Goal: Task Accomplishment & Management: Manage account settings

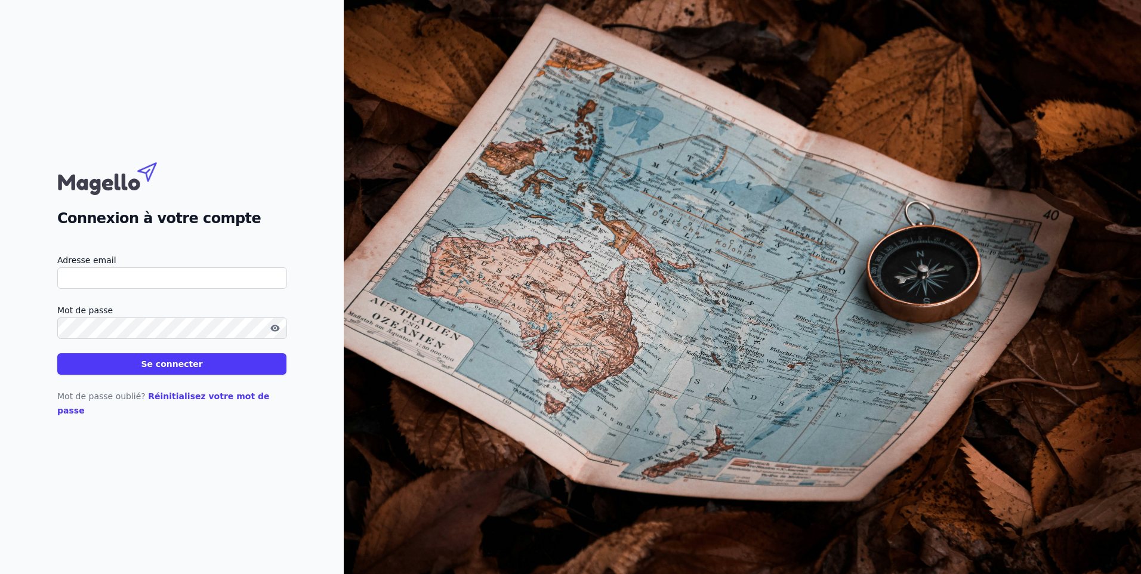
click at [161, 365] on button "Se connecter" at bounding box center [171, 363] width 229 height 21
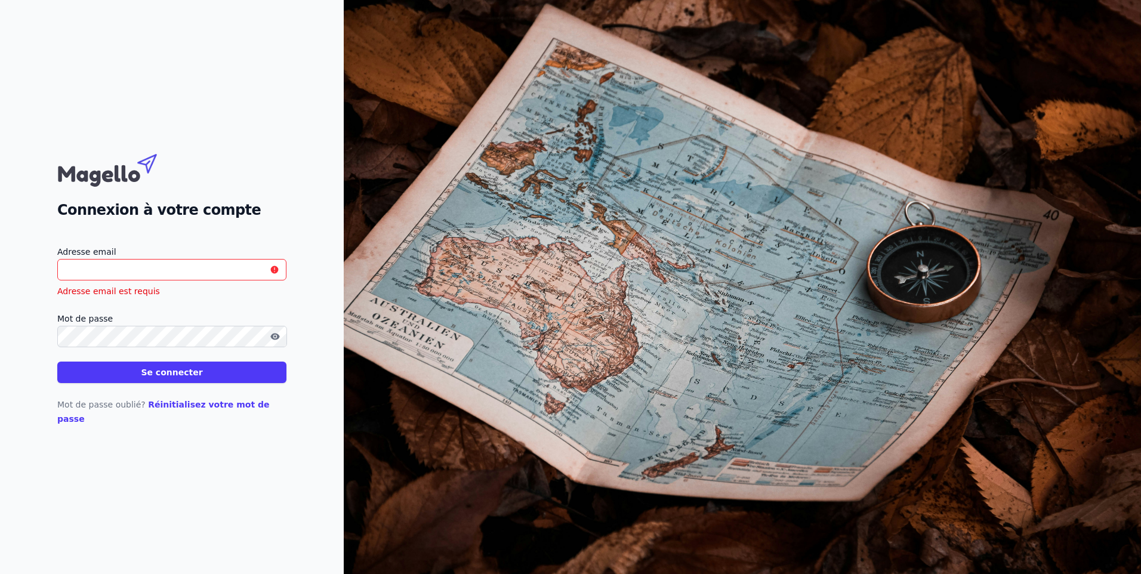
click at [157, 281] on input "Adresse email" at bounding box center [171, 269] width 229 height 21
click at [154, 279] on input "Adresse email" at bounding box center [171, 269] width 229 height 21
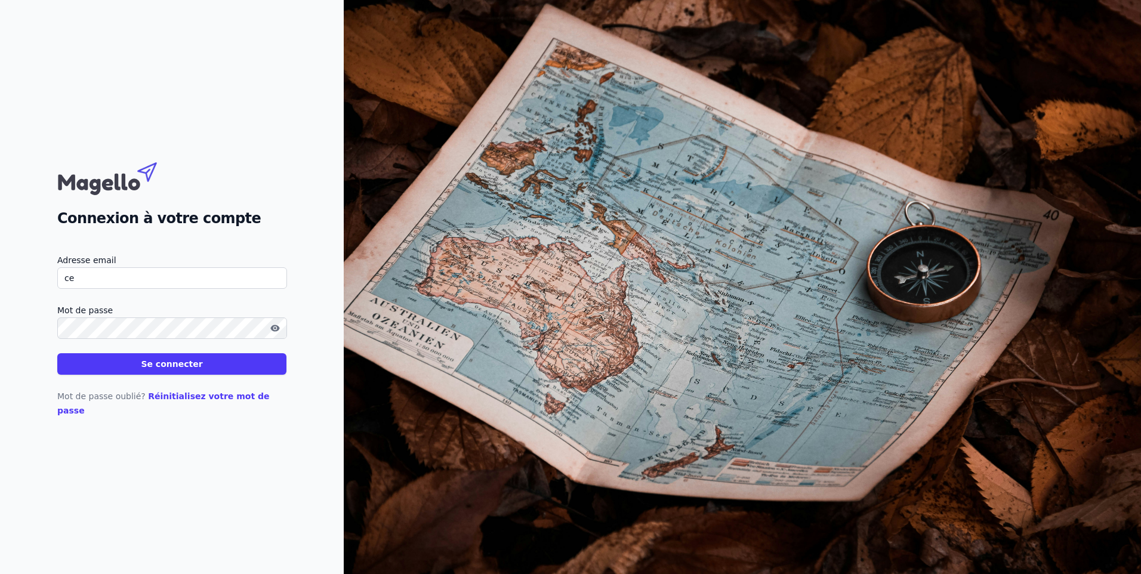
type input "[EMAIL_ADDRESS][DOMAIN_NAME]"
click at [279, 333] on icon "button" at bounding box center [275, 329] width 10 height 10
click at [164, 366] on button "Se connecter" at bounding box center [171, 363] width 229 height 21
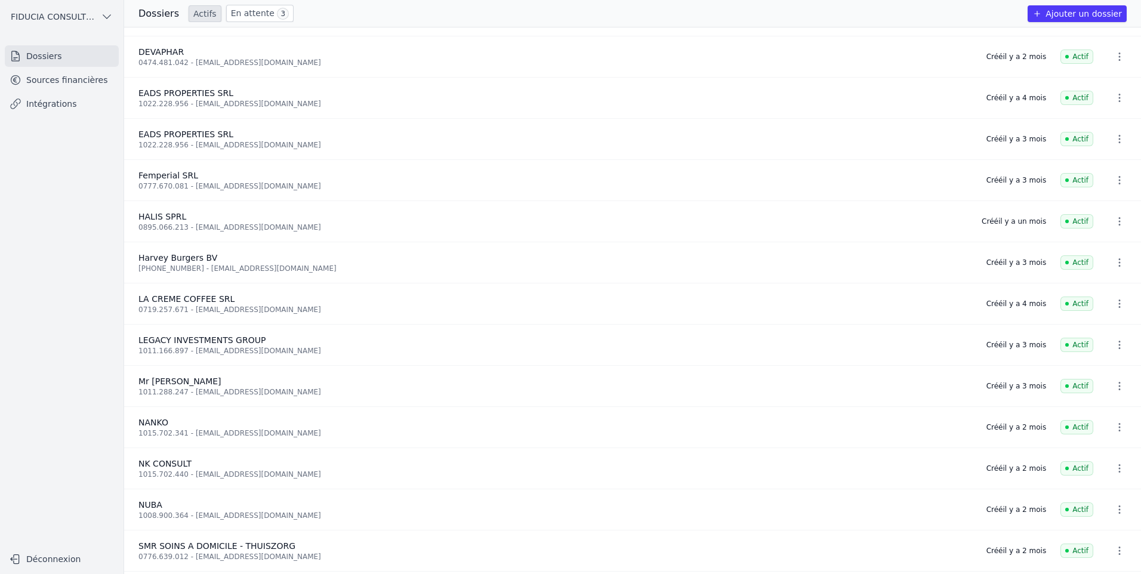
scroll to position [239, 0]
click at [1114, 223] on icon "button" at bounding box center [1120, 221] width 12 height 12
click at [164, 211] on div at bounding box center [570, 287] width 1141 height 574
click at [165, 214] on span "HALIS SPRL" at bounding box center [162, 216] width 48 height 10
click at [166, 214] on span "HALIS SPRL" at bounding box center [162, 216] width 48 height 10
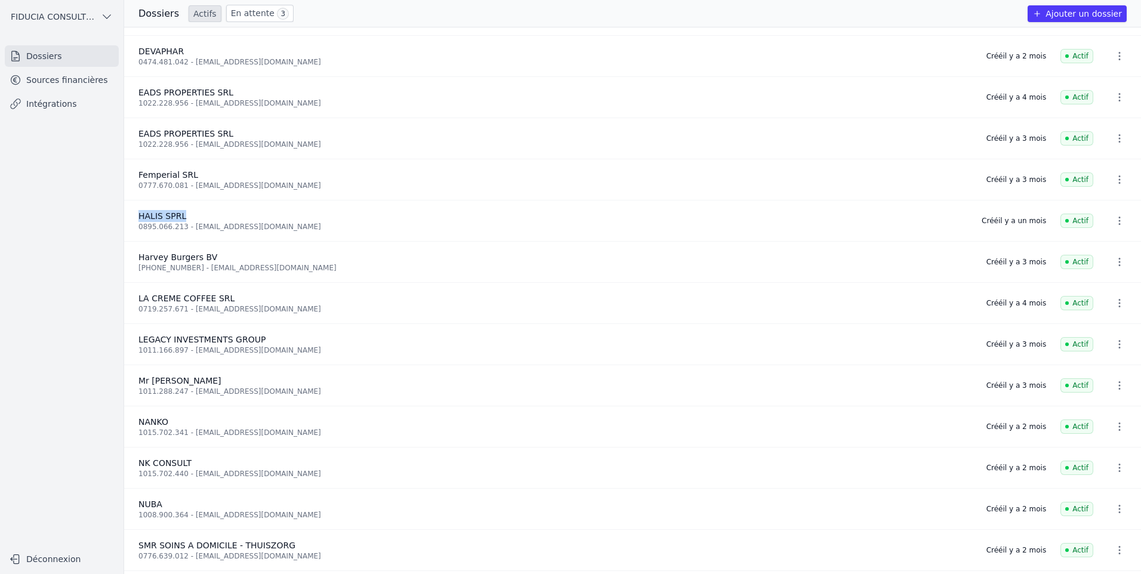
click at [166, 214] on span "HALIS SPRL" at bounding box center [162, 216] width 48 height 10
drag, startPoint x: 166, startPoint y: 214, endPoint x: 125, endPoint y: 217, distance: 40.7
click at [125, 217] on li "HALIS SPRL 0895.066.213 - [EMAIL_ADDRESS][DOMAIN_NAME] Créé il y a un mois Actif" at bounding box center [632, 221] width 1017 height 41
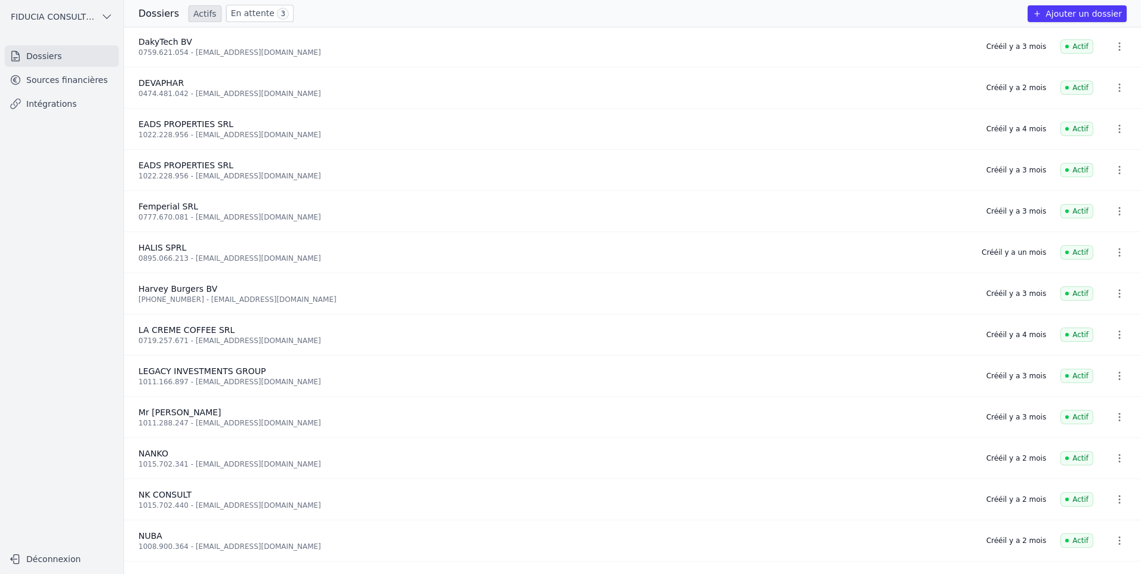
scroll to position [179, 0]
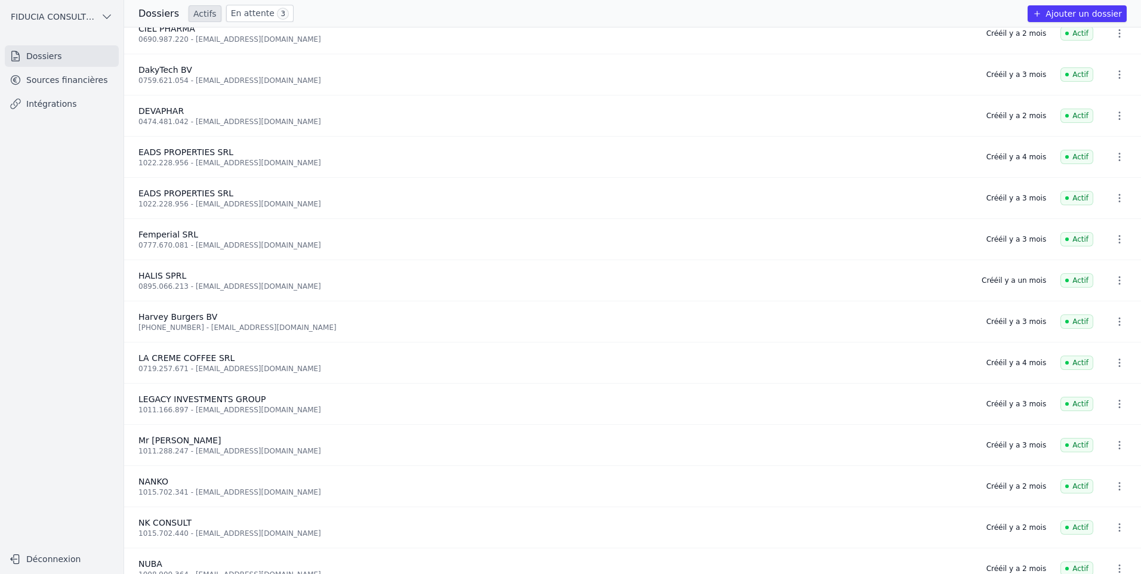
click at [63, 68] on ul "Dossiers Sources financières Intégrations" at bounding box center [62, 79] width 114 height 69
click at [63, 71] on link "Sources financières" at bounding box center [62, 79] width 114 height 21
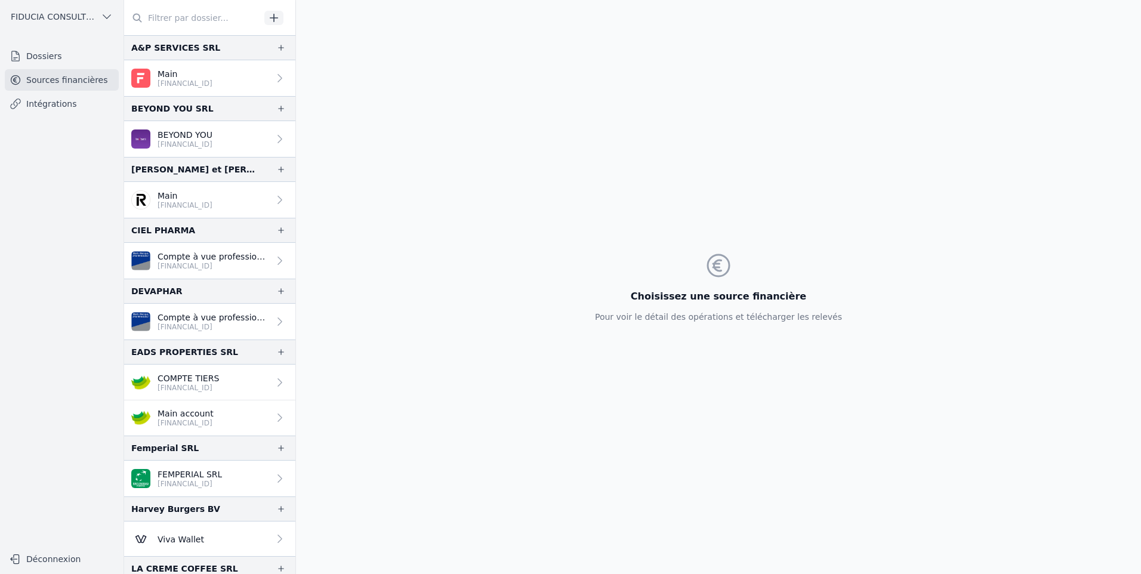
click at [233, 26] on input "text" at bounding box center [192, 17] width 136 height 21
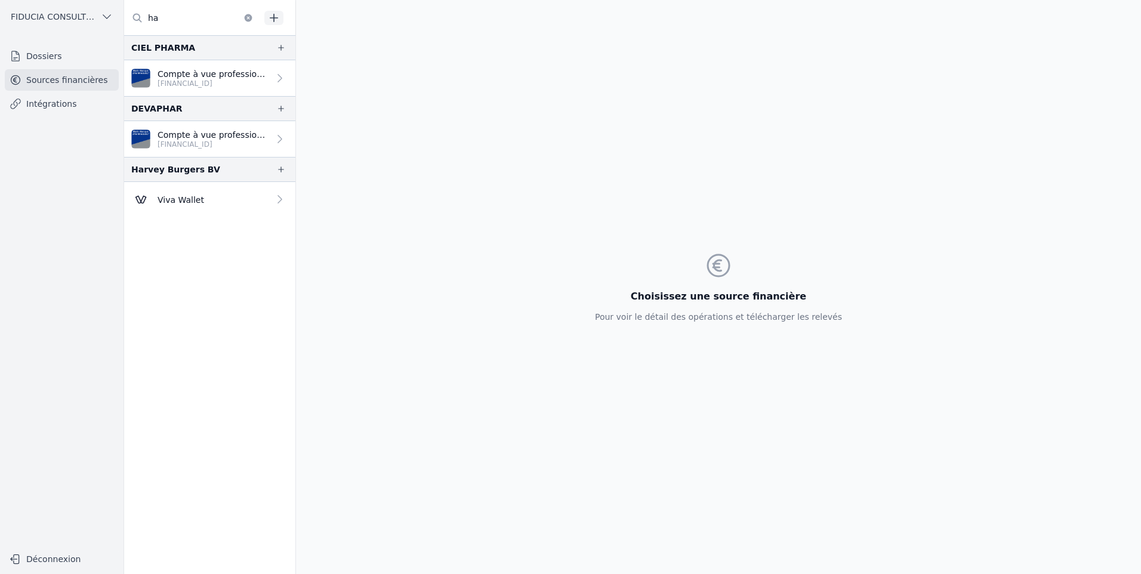
type input "h"
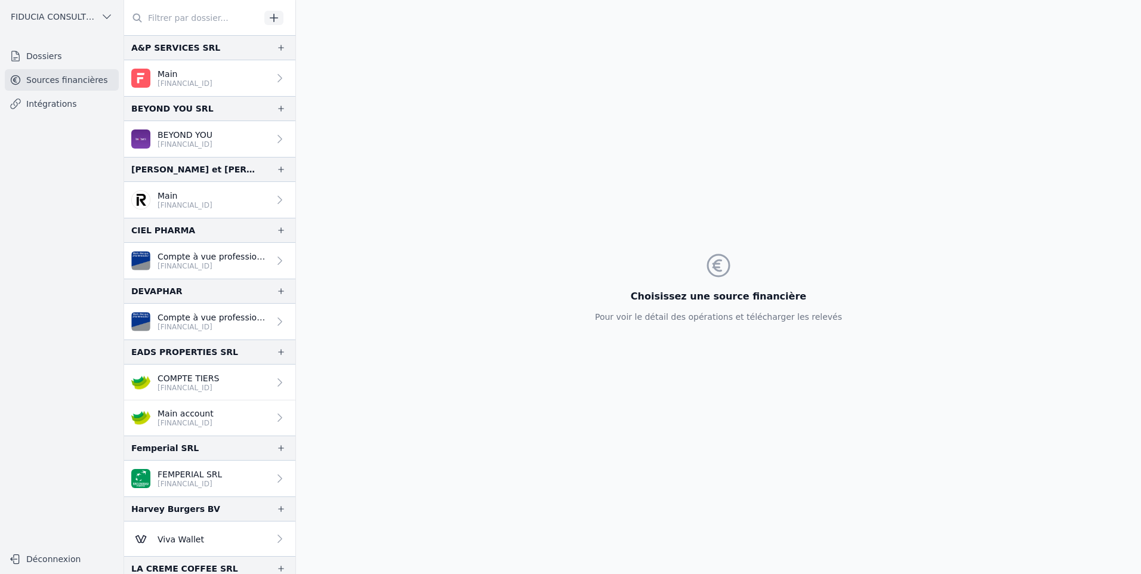
click at [64, 106] on link "Intégrations" at bounding box center [62, 103] width 114 height 21
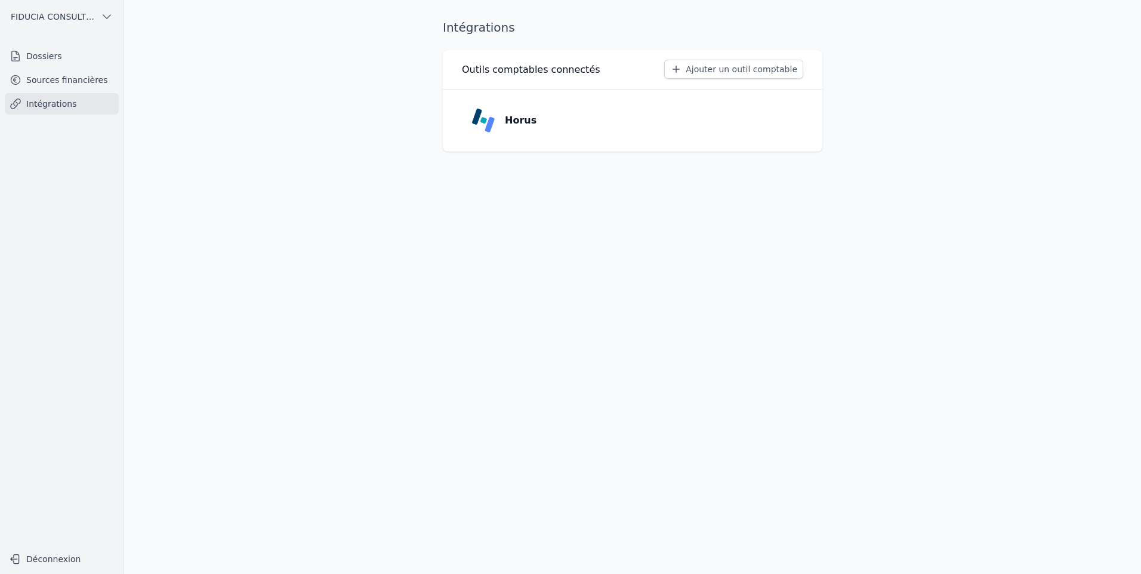
click at [96, 56] on link "Dossiers" at bounding box center [62, 55] width 114 height 21
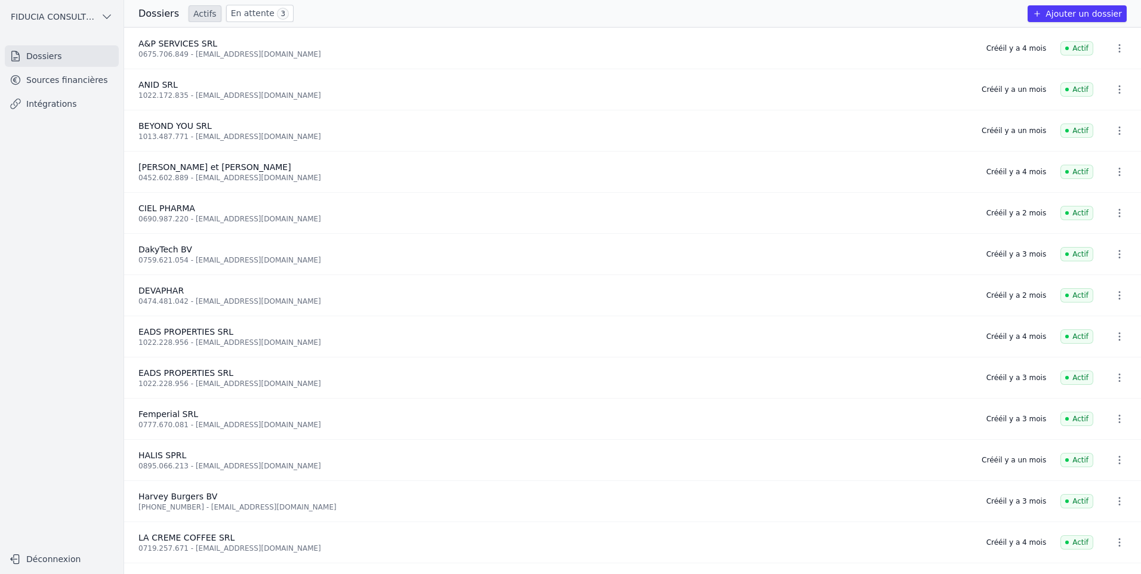
click at [1119, 419] on icon "button" at bounding box center [1120, 419] width 2 height 8
click at [1033, 476] on div at bounding box center [570, 287] width 1141 height 574
click at [1116, 455] on button "button" at bounding box center [1120, 460] width 24 height 19
click at [172, 454] on div at bounding box center [570, 287] width 1141 height 574
click at [172, 454] on span "HALIS SPRL" at bounding box center [162, 456] width 48 height 10
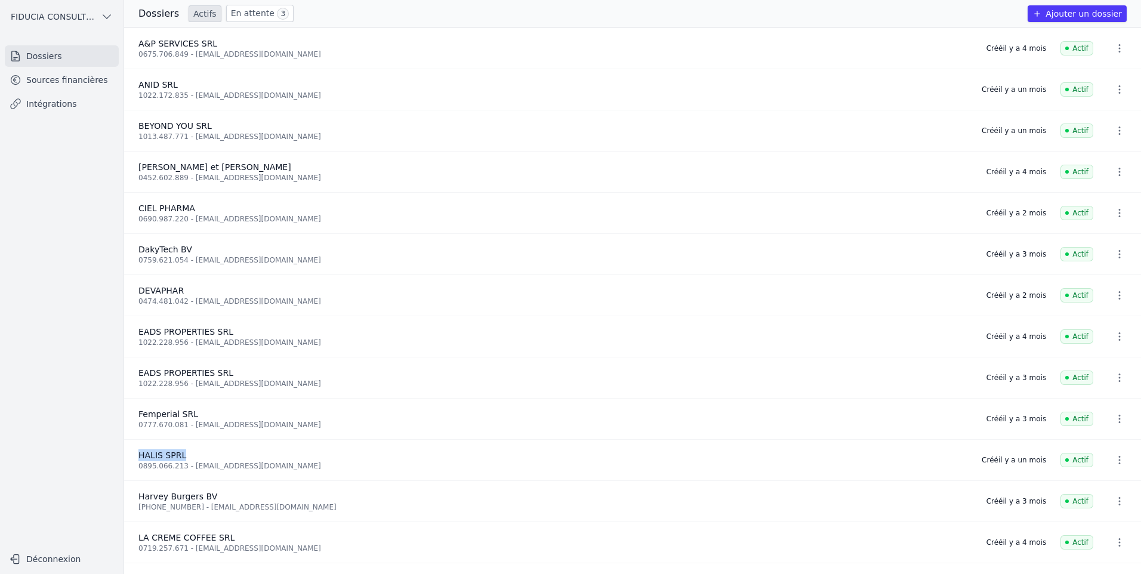
click at [172, 454] on span "HALIS SPRL" at bounding box center [162, 456] width 48 height 10
click at [85, 85] on link "Sources financières" at bounding box center [62, 79] width 114 height 21
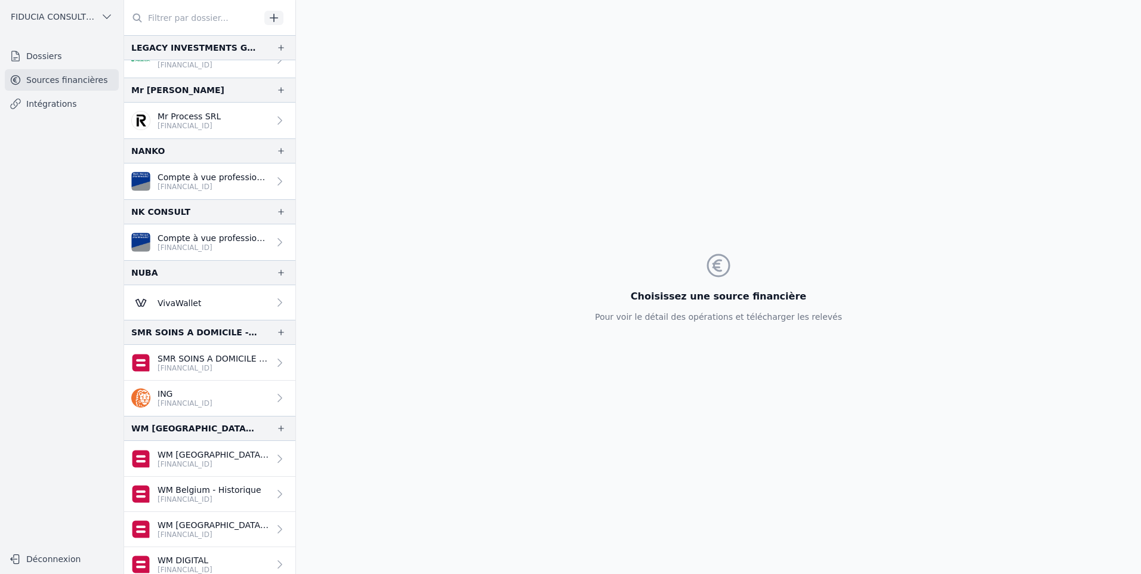
scroll to position [621, 0]
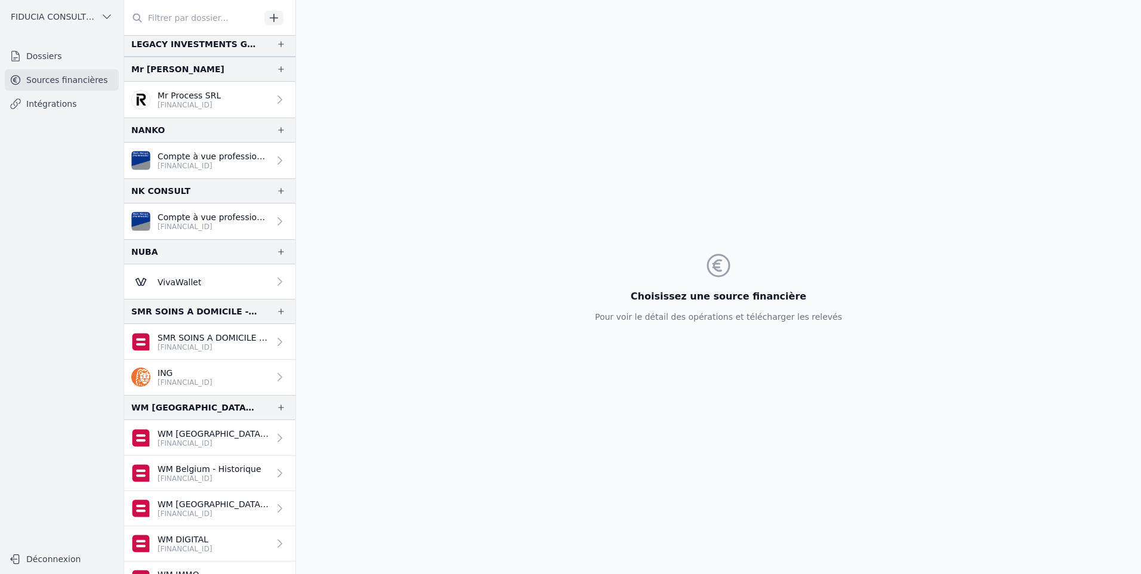
click at [212, 378] on p "[FINANCIAL_ID]" at bounding box center [185, 383] width 55 height 10
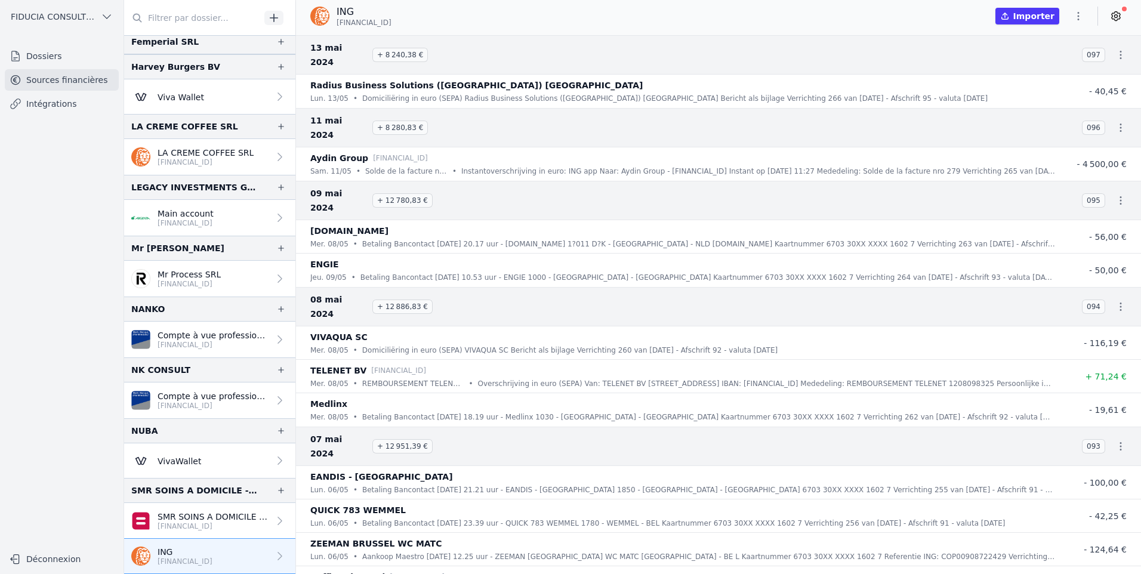
scroll to position [383, 0]
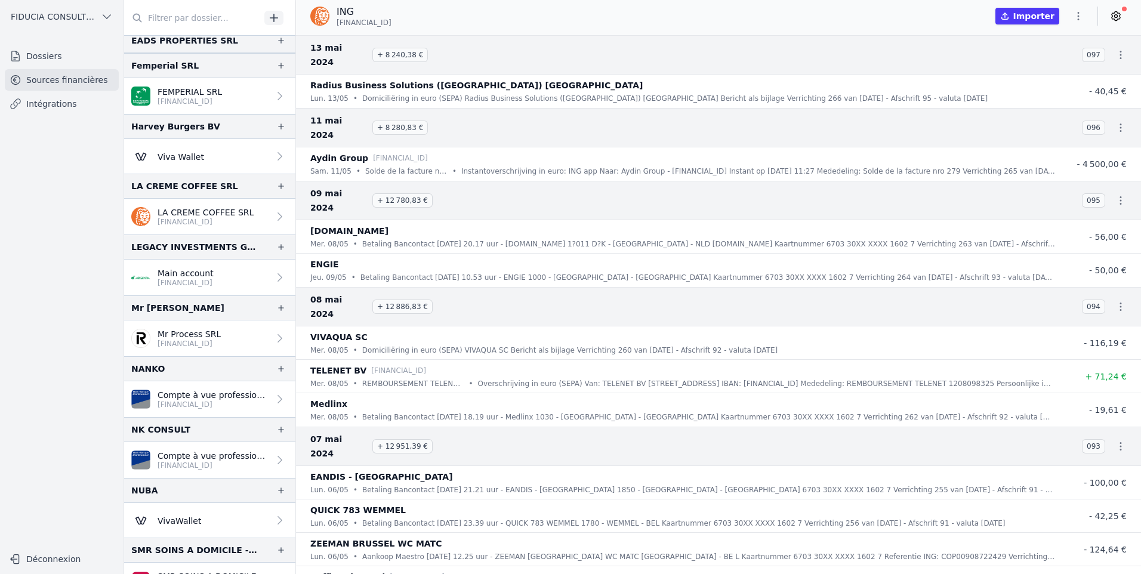
click at [217, 213] on p "LA CREME COFFEE SRL" at bounding box center [206, 213] width 96 height 12
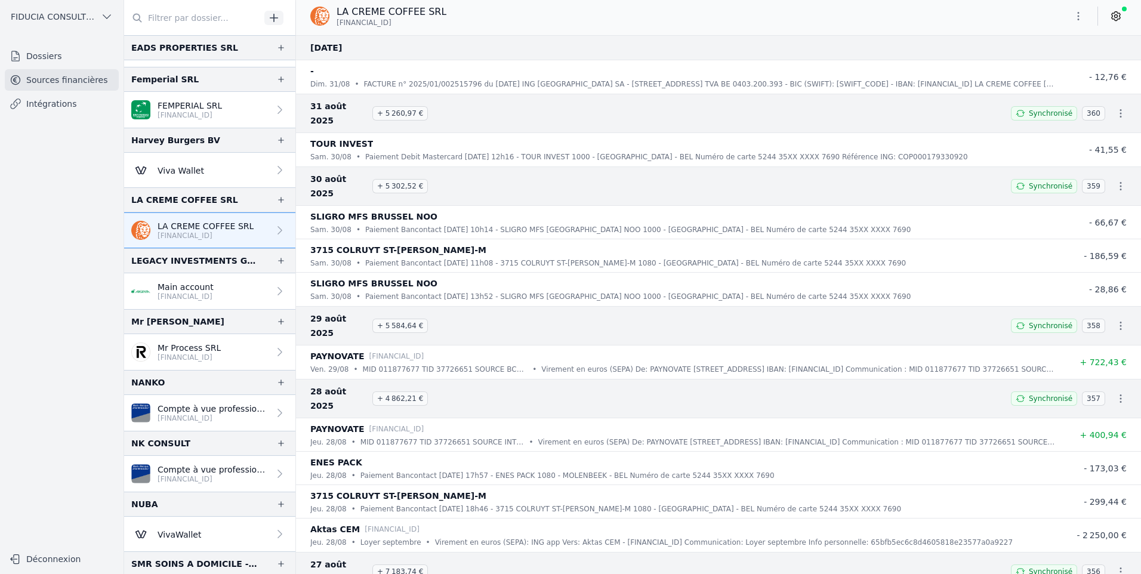
scroll to position [346, 0]
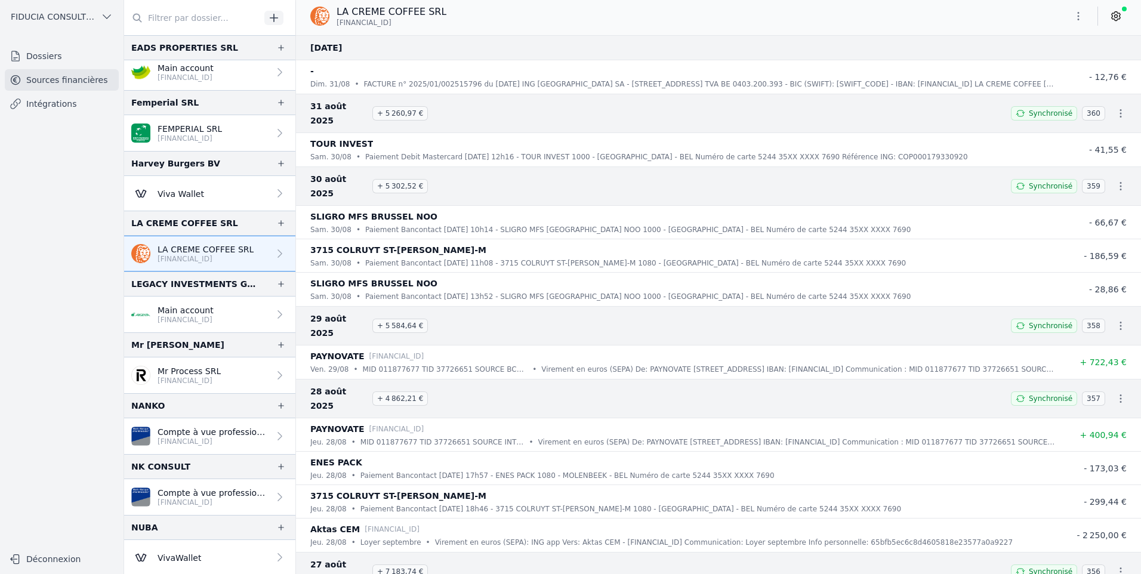
click at [271, 21] on icon "button" at bounding box center [274, 18] width 12 height 12
click at [208, 17] on input "text" at bounding box center [192, 17] width 136 height 21
click at [196, 43] on div "EADS PROPERTIES SRL" at bounding box center [184, 48] width 107 height 14
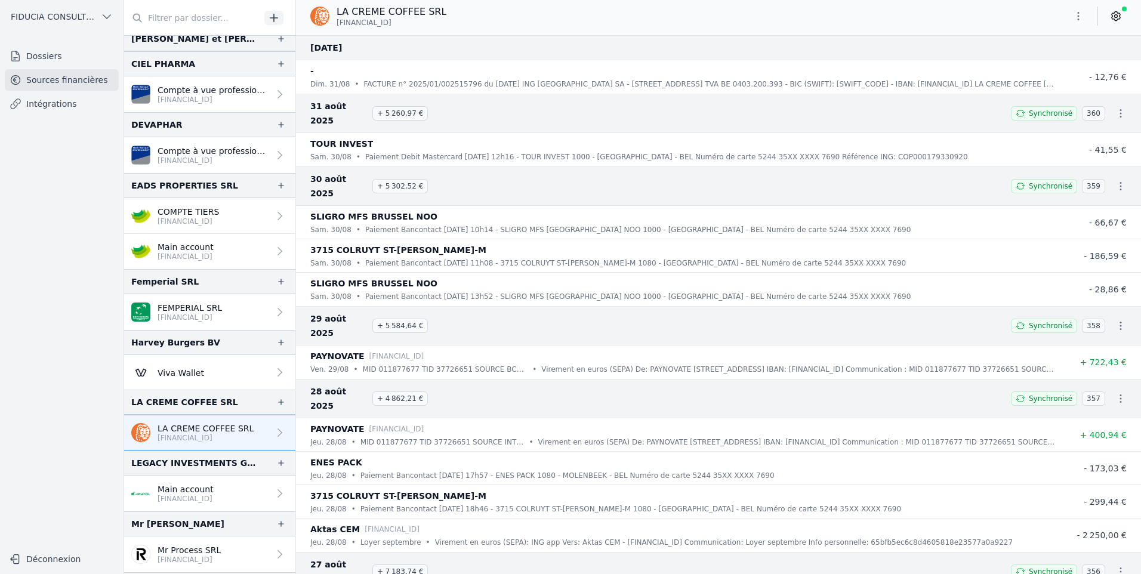
scroll to position [0, 0]
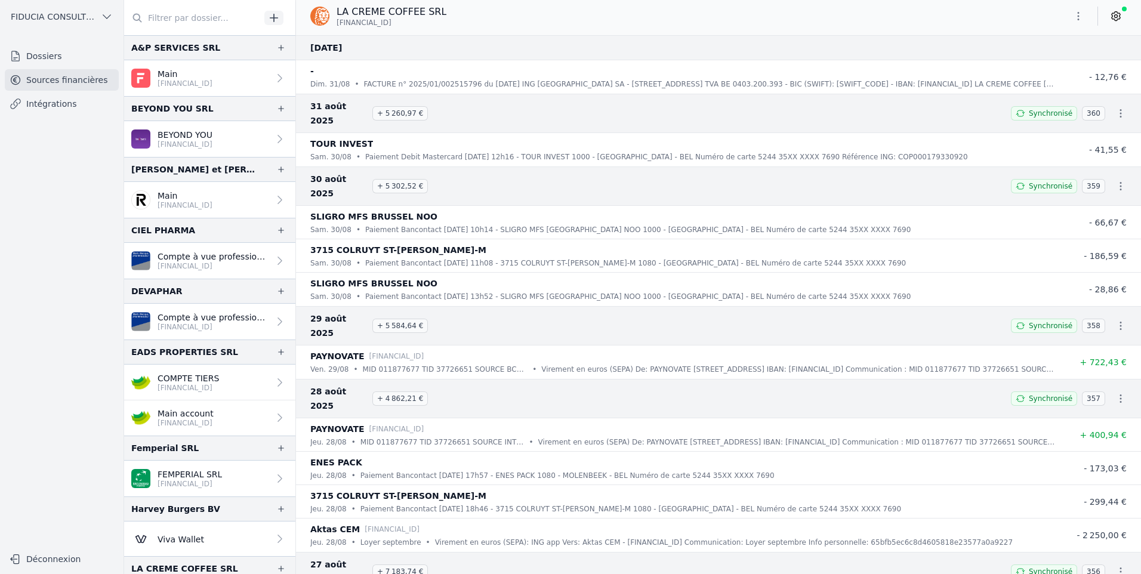
click at [276, 16] on icon "button" at bounding box center [274, 18] width 12 height 12
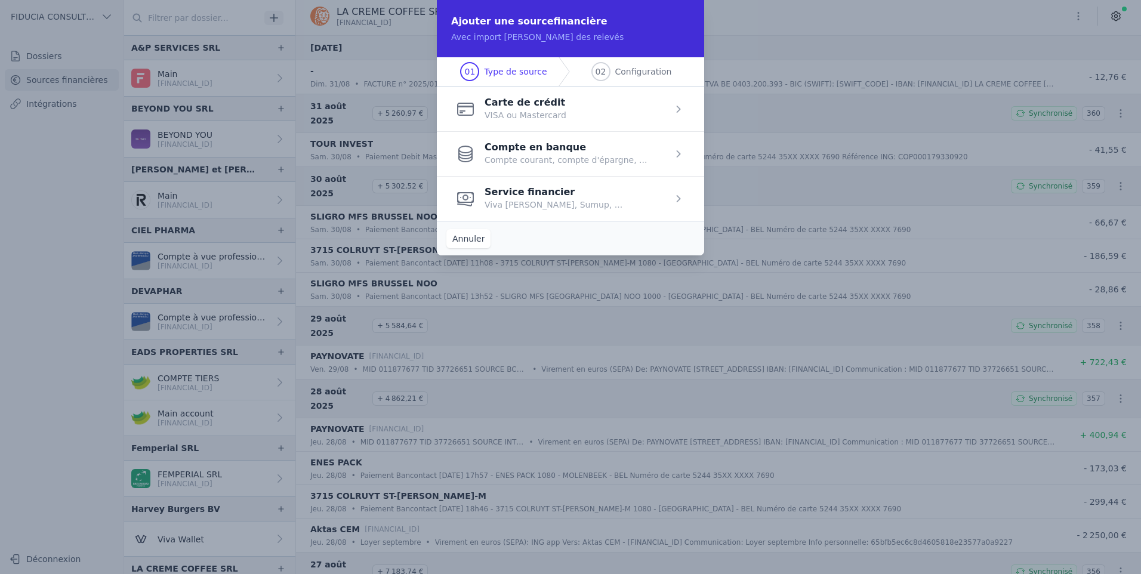
click at [519, 154] on span "button" at bounding box center [570, 153] width 267 height 45
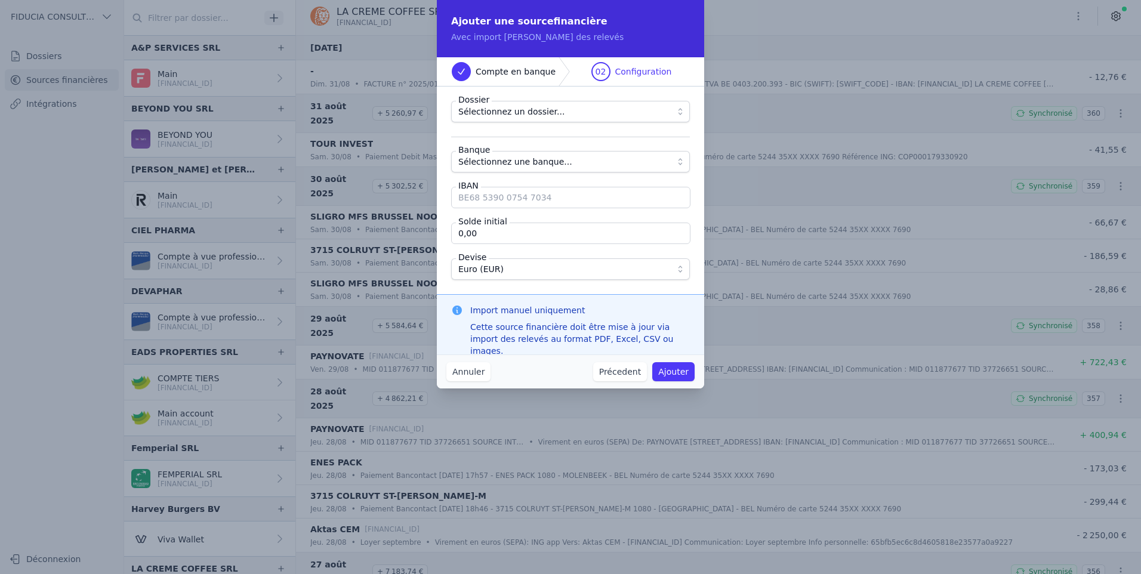
click at [520, 203] on input "IBAN" at bounding box center [570, 197] width 239 height 21
click at [547, 119] on button "Sélectionnez un dossier..." at bounding box center [570, 111] width 239 height 21
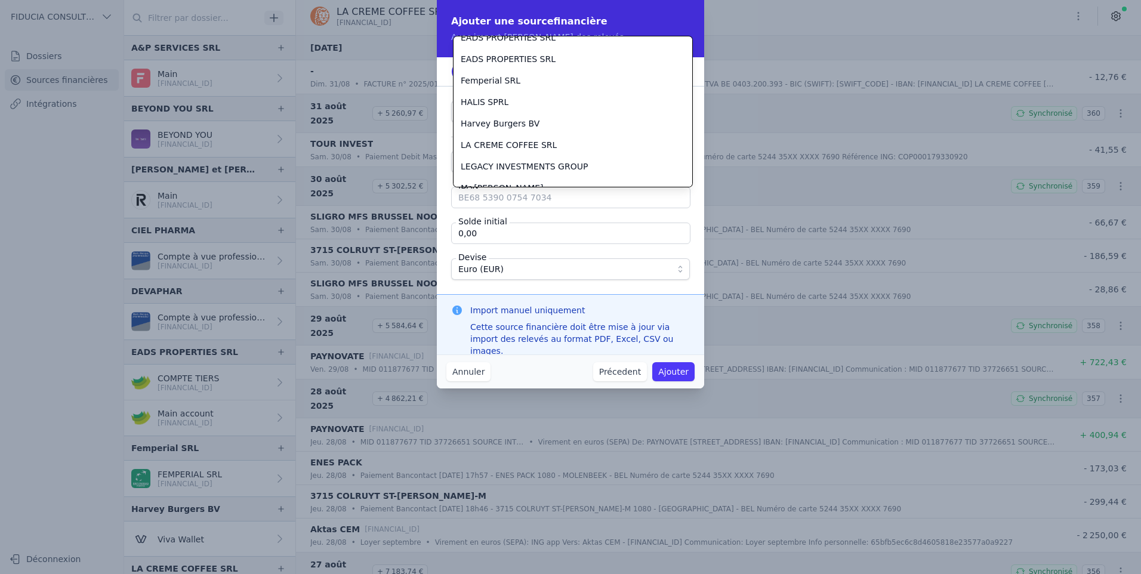
scroll to position [184, 0]
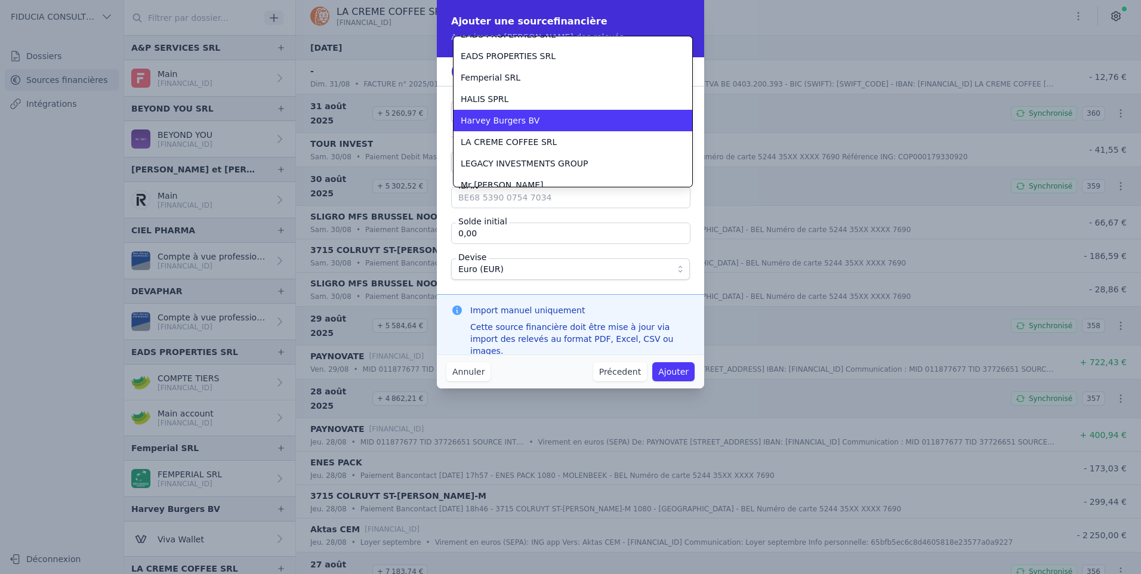
click at [516, 106] on li "HALIS SPRL" at bounding box center [573, 98] width 239 height 21
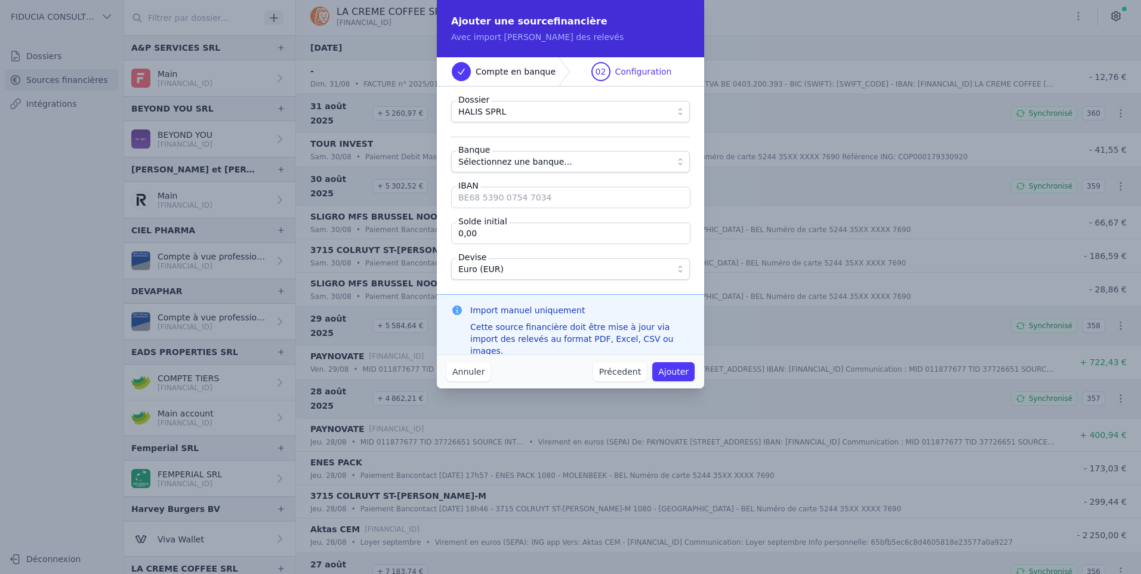
click at [492, 156] on span "Sélectionnez une banque..." at bounding box center [515, 162] width 114 height 14
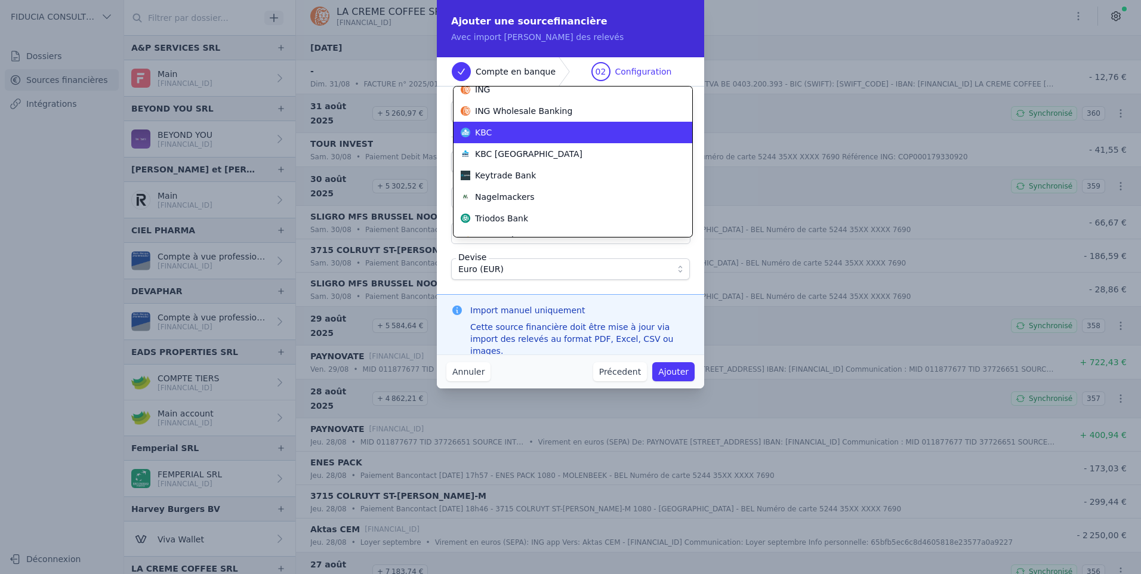
scroll to position [430, 0]
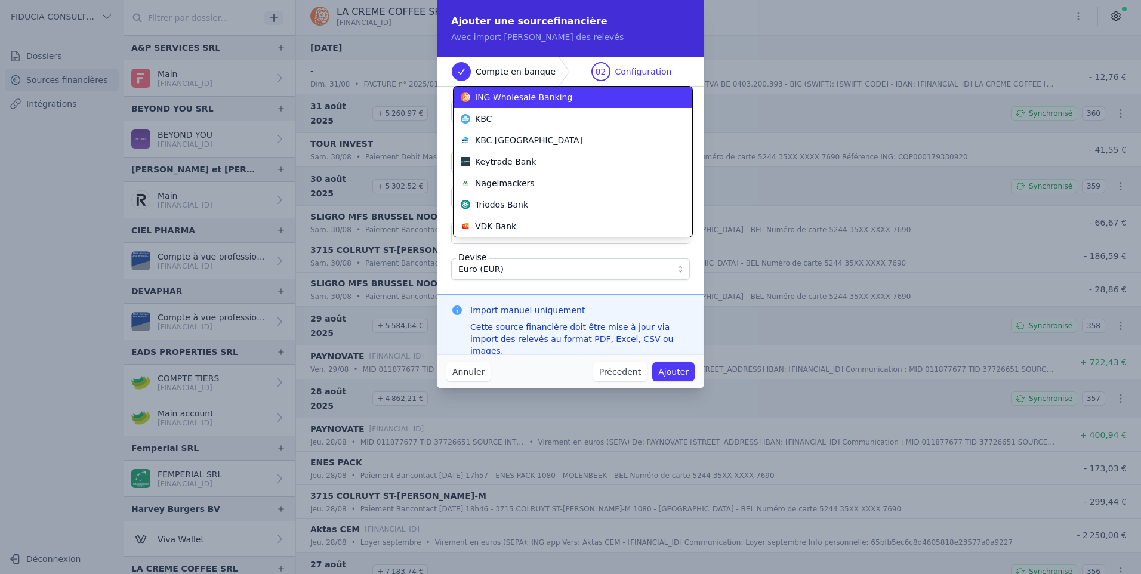
click at [507, 101] on span "ING Wholesale Banking" at bounding box center [523, 97] width 97 height 12
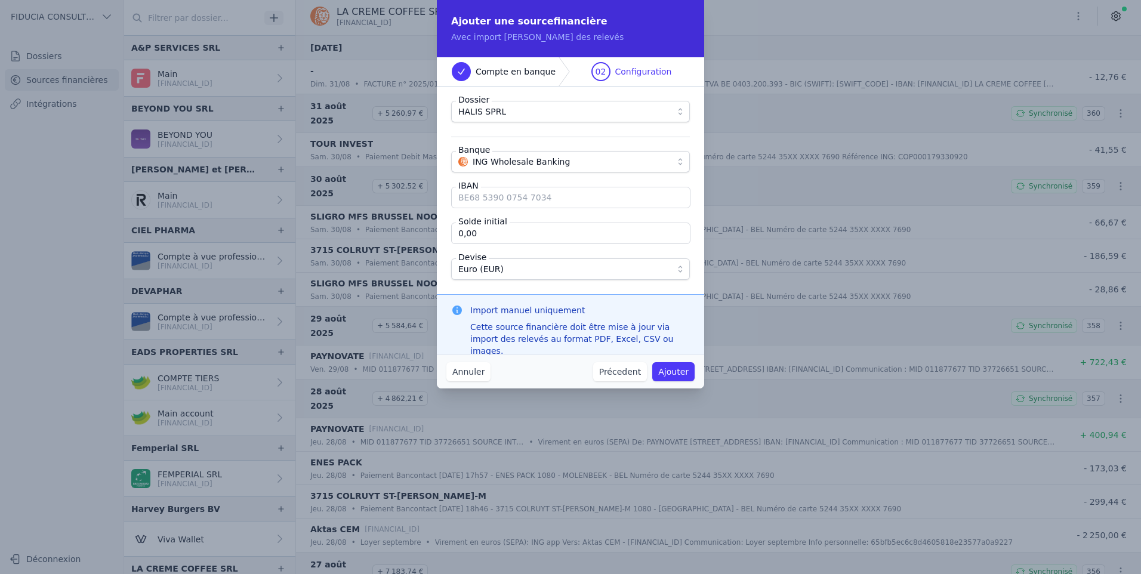
click at [500, 202] on input "IBAN" at bounding box center [570, 197] width 239 height 21
type input "[FINANCIAL_ID]"
click at [534, 237] on input "0,00" at bounding box center [570, 233] width 239 height 21
click at [683, 371] on button "Ajouter" at bounding box center [673, 371] width 42 height 19
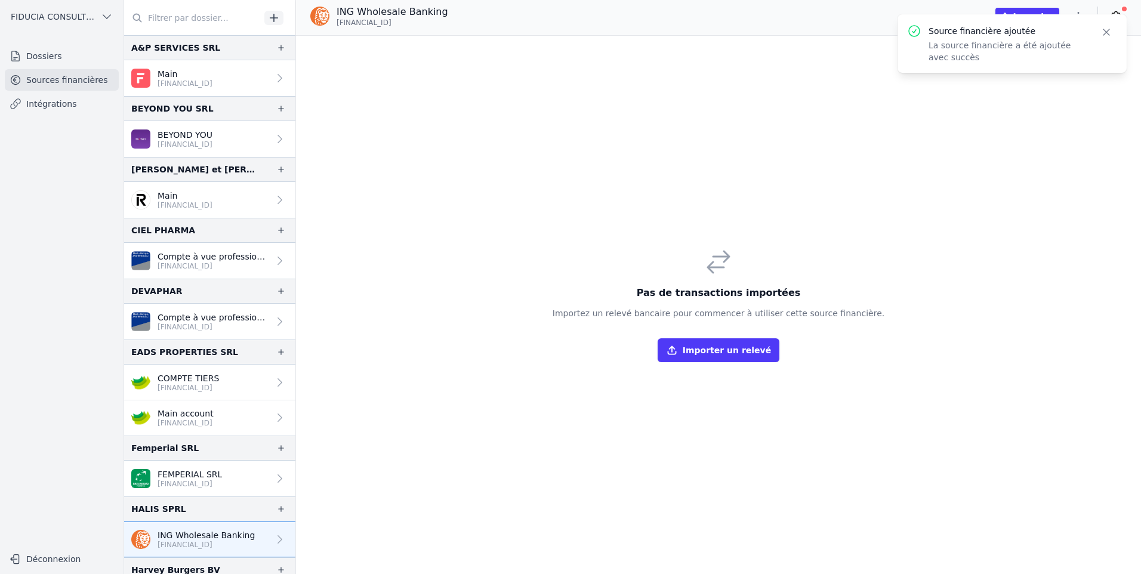
click at [1053, 39] on div "Source financière ajoutée La source financière a été ajoutée avec succès" at bounding box center [1008, 43] width 158 height 39
click at [1099, 29] on button "Close" at bounding box center [1106, 32] width 21 height 17
click at [377, 13] on p "ING Wholesale Banking" at bounding box center [393, 12] width 112 height 14
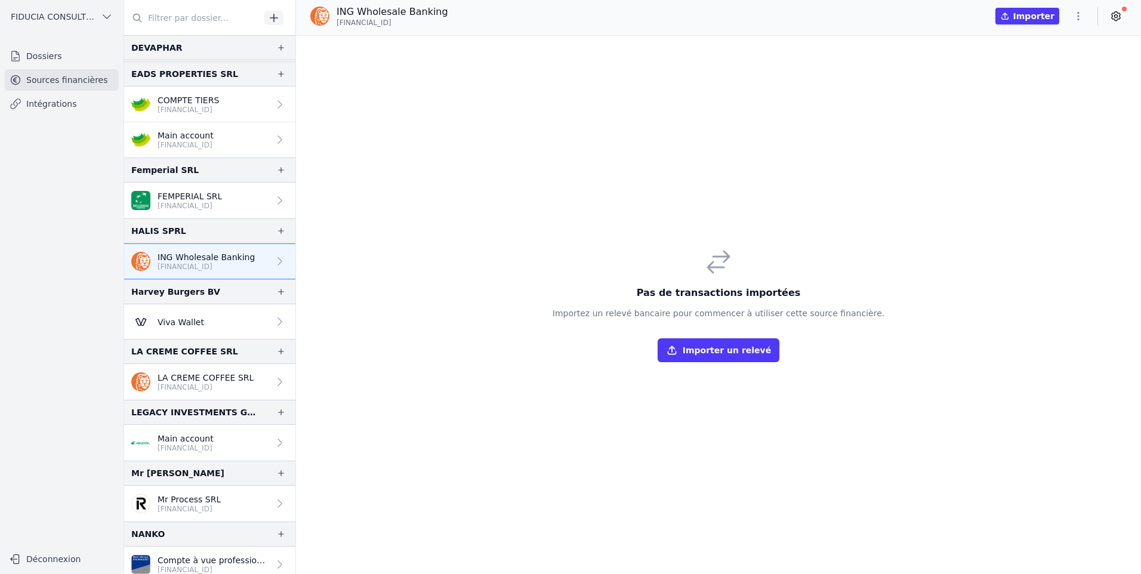
scroll to position [298, 0]
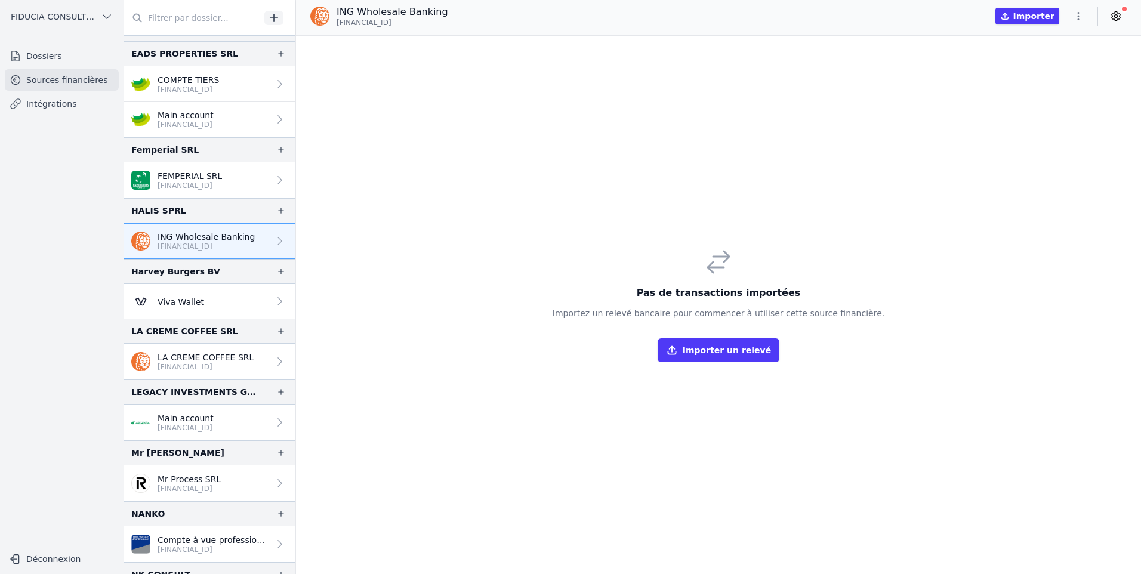
click at [226, 233] on p "ING Wholesale Banking" at bounding box center [206, 237] width 97 height 12
click at [227, 233] on p "ING Wholesale Banking" at bounding box center [206, 237] width 97 height 12
drag, startPoint x: 227, startPoint y: 233, endPoint x: 253, endPoint y: 232, distance: 25.7
click at [229, 233] on p "ING Wholesale Banking" at bounding box center [206, 237] width 97 height 12
click at [271, 248] on link "ING Wholesale Banking [FINANCIAL_ID]" at bounding box center [209, 241] width 171 height 36
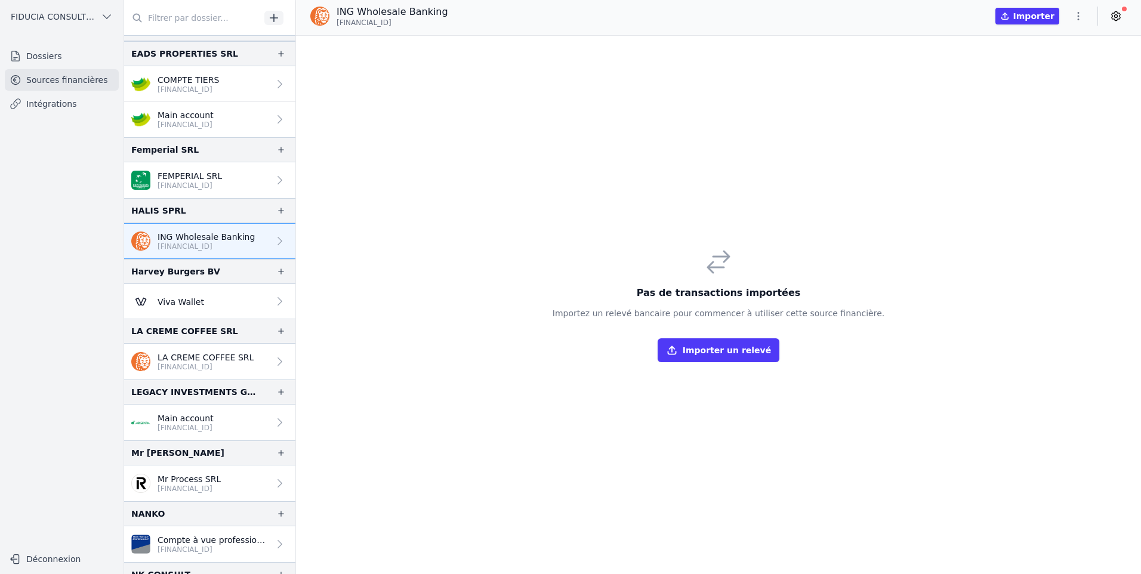
click at [275, 245] on icon at bounding box center [280, 241] width 12 height 12
click at [1074, 12] on icon "button" at bounding box center [1079, 16] width 12 height 12
click at [1052, 90] on button "Supprimer" at bounding box center [1050, 85] width 86 height 21
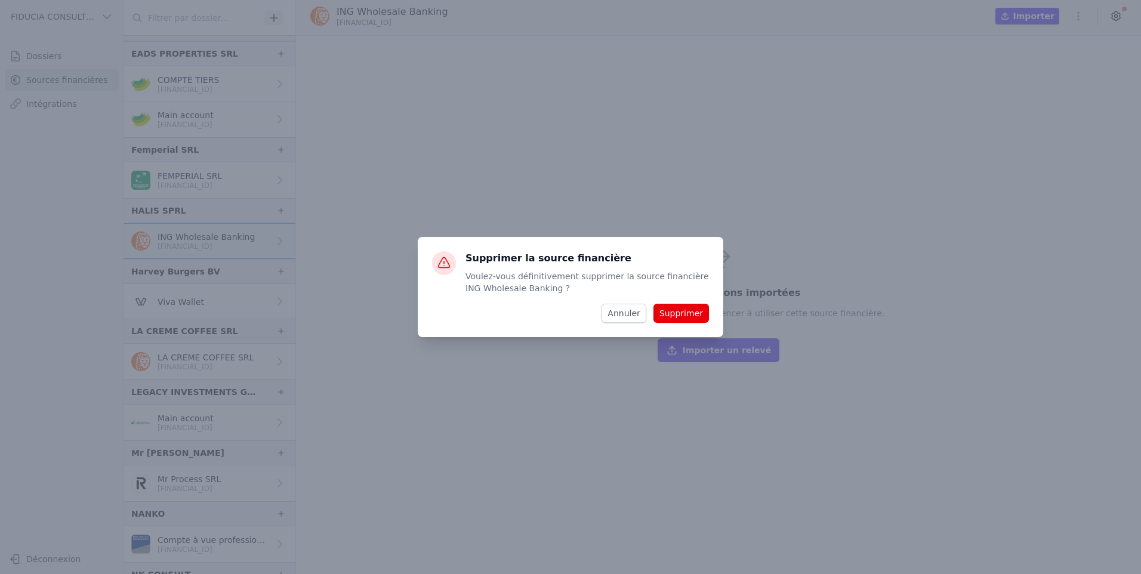
click at [713, 318] on div "Supprimer la source financière Voulez-vous définitivement supprimer la source f…" at bounding box center [571, 287] width 306 height 100
click at [707, 317] on button "Supprimer" at bounding box center [682, 313] width 56 height 19
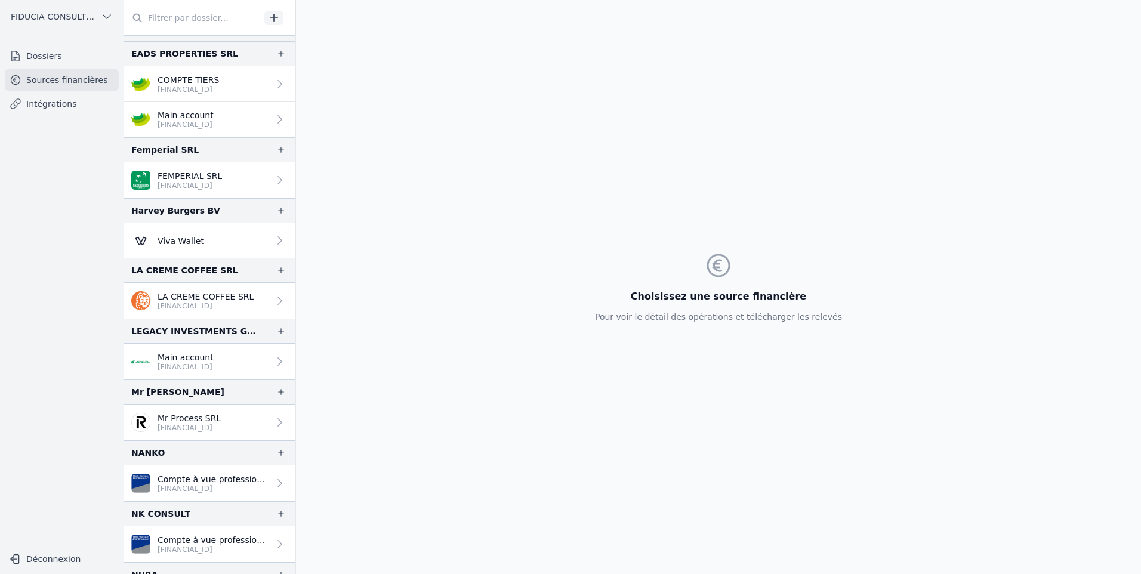
click at [225, 273] on div "LA CREME COFFEE SRL" at bounding box center [209, 270] width 171 height 25
click at [224, 297] on p "LA CREME COFFEE SRL" at bounding box center [206, 297] width 96 height 12
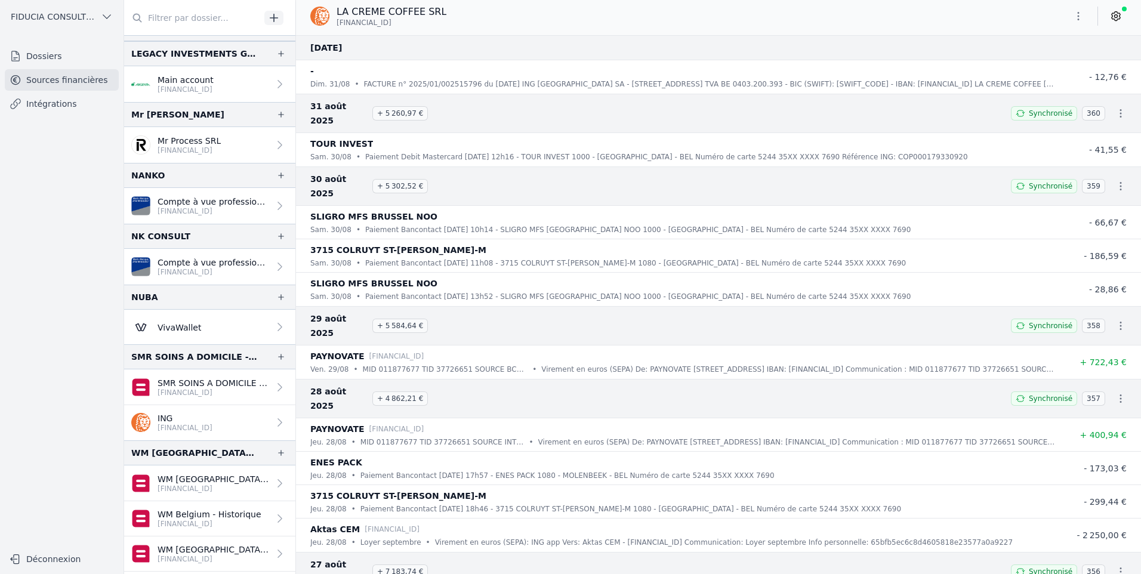
scroll to position [644, 0]
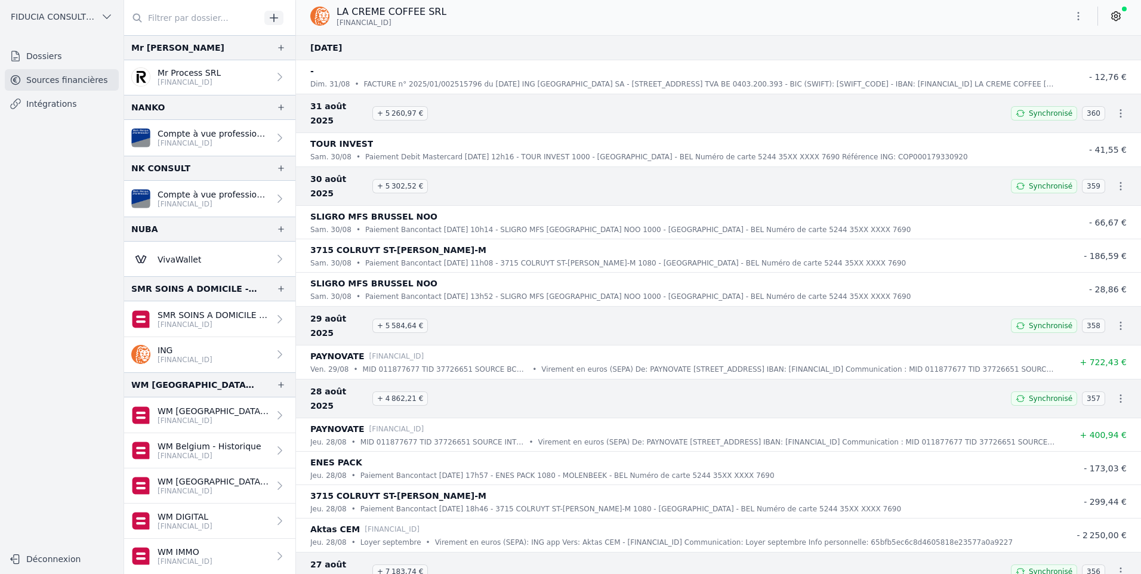
click at [232, 356] on link "ING [FINANCIAL_ID]" at bounding box center [209, 354] width 171 height 35
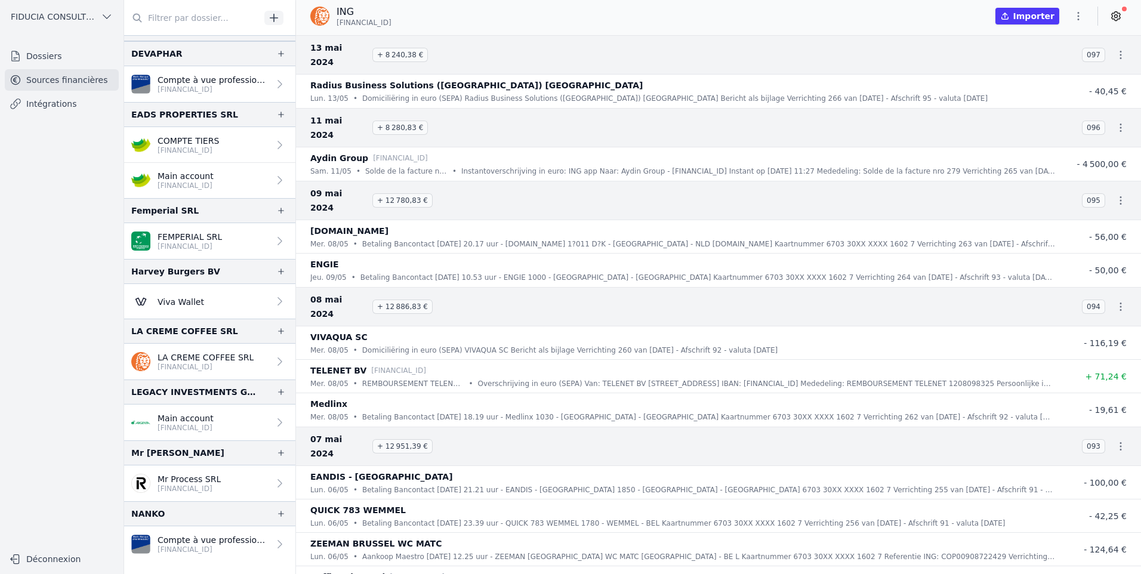
scroll to position [239, 0]
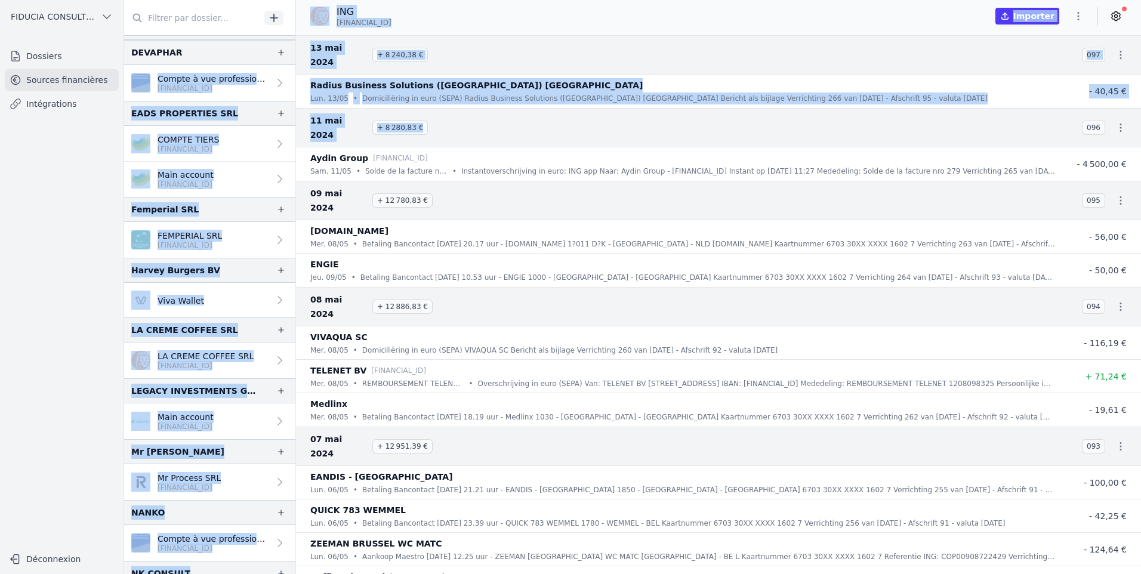
drag, startPoint x: 593, startPoint y: 103, endPoint x: -328, endPoint y: 79, distance: 921.3
click at [0, 79] on html "Open sidebar FIDUCIA CONSULTING SRL FIDUCIA CONSULTING SRL Dossiers Sources fin…" at bounding box center [570, 287] width 1141 height 574
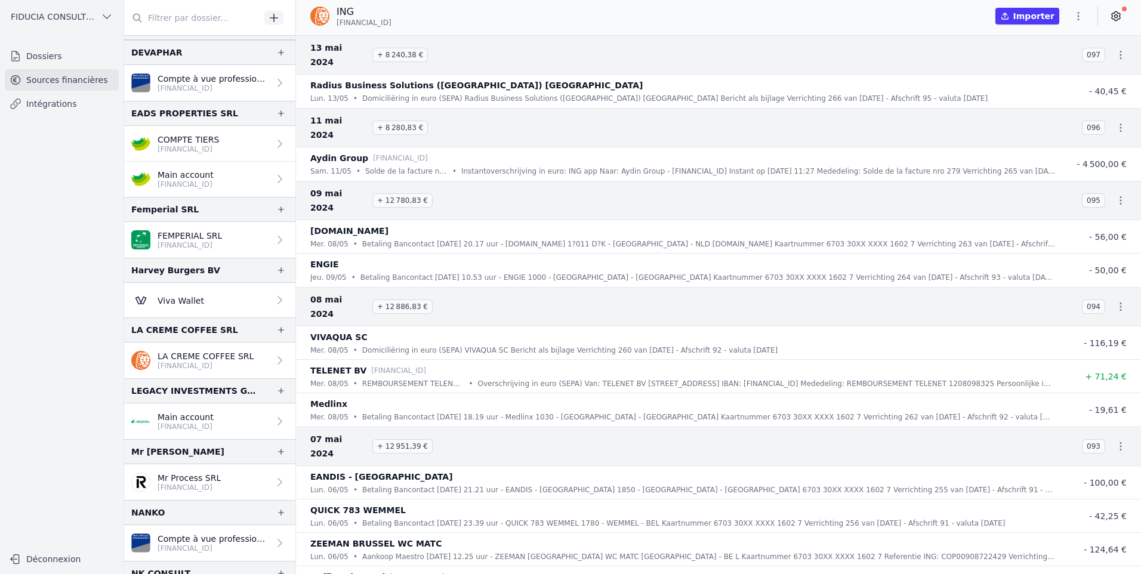
click at [93, 247] on nav "Dossiers Sources financières Intégrations" at bounding box center [62, 291] width 104 height 492
drag, startPoint x: 431, startPoint y: 507, endPoint x: 420, endPoint y: 512, distance: 11.8
click at [430, 571] on p "[FINANCIAL_ID]" at bounding box center [417, 577] width 55 height 12
click at [67, 52] on link "Dossiers" at bounding box center [62, 55] width 114 height 21
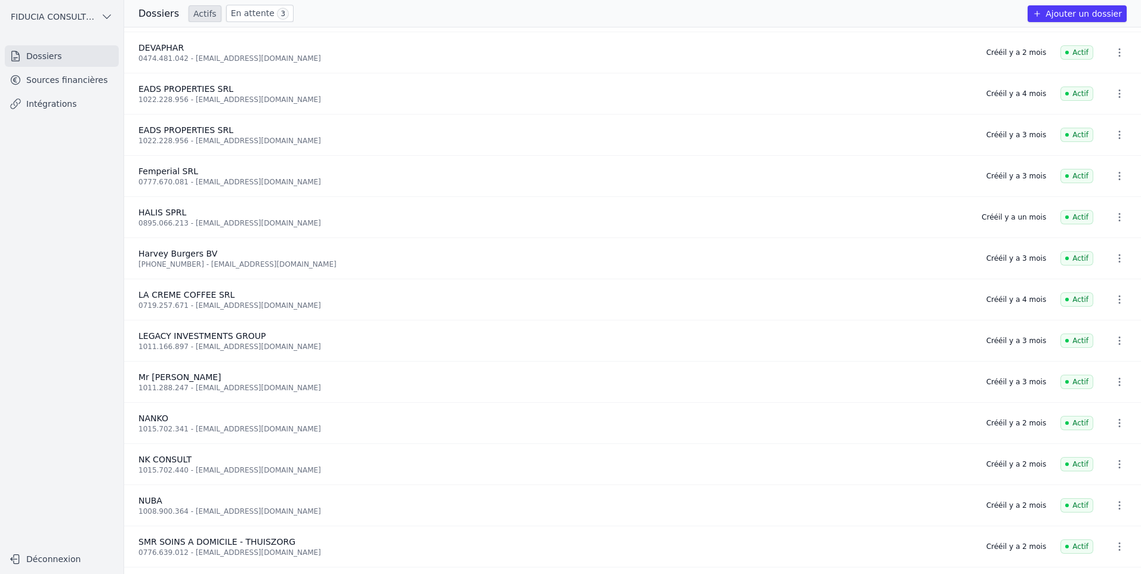
scroll to position [221, 0]
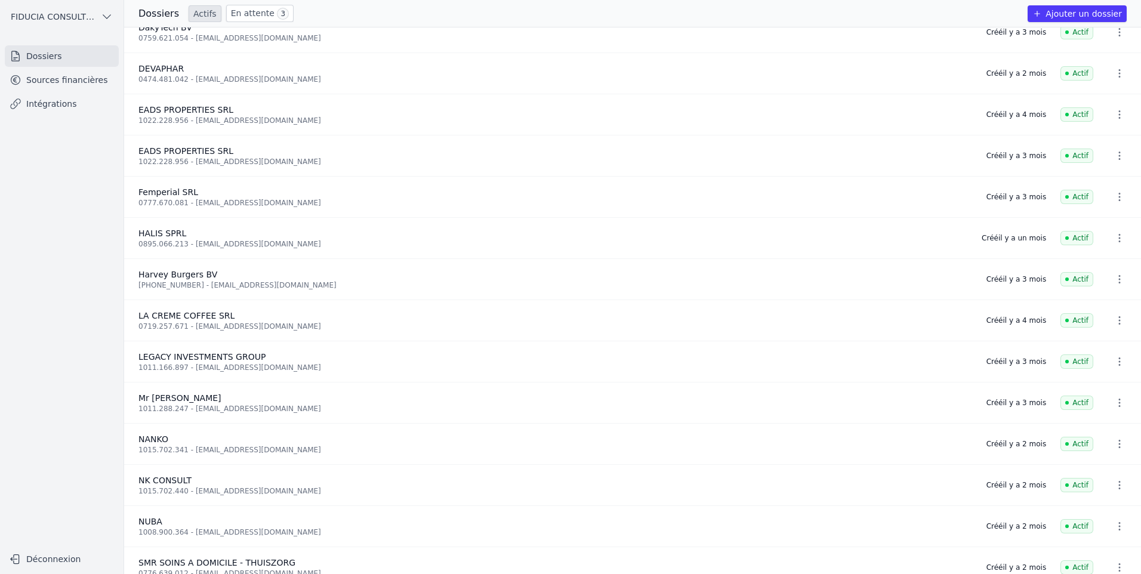
click at [84, 78] on link "Sources financières" at bounding box center [62, 79] width 114 height 21
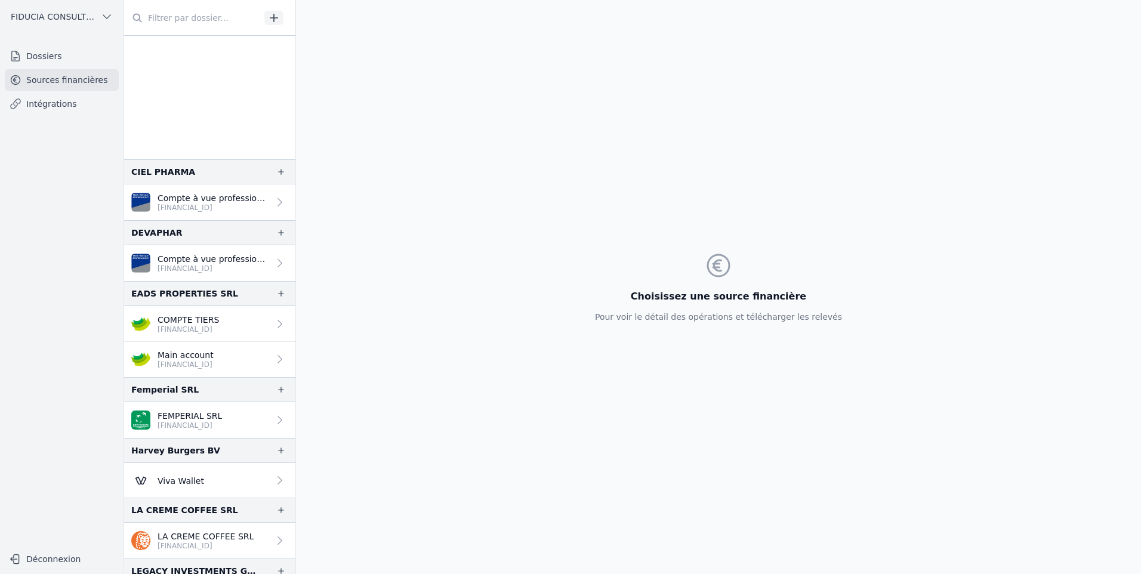
scroll to position [47, 0]
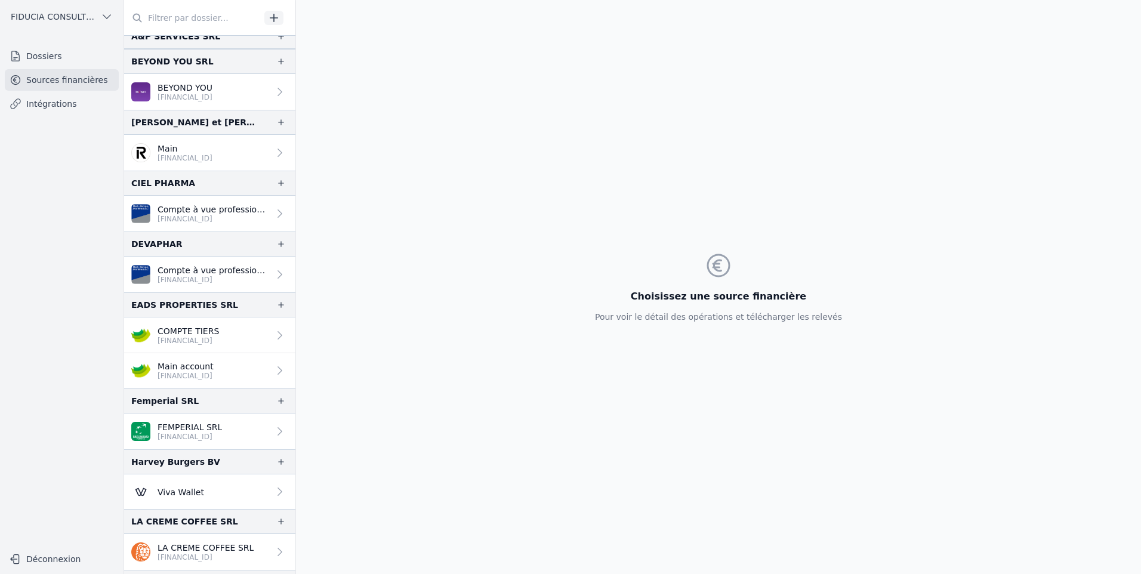
click at [277, 18] on icon "button" at bounding box center [274, 18] width 8 height 8
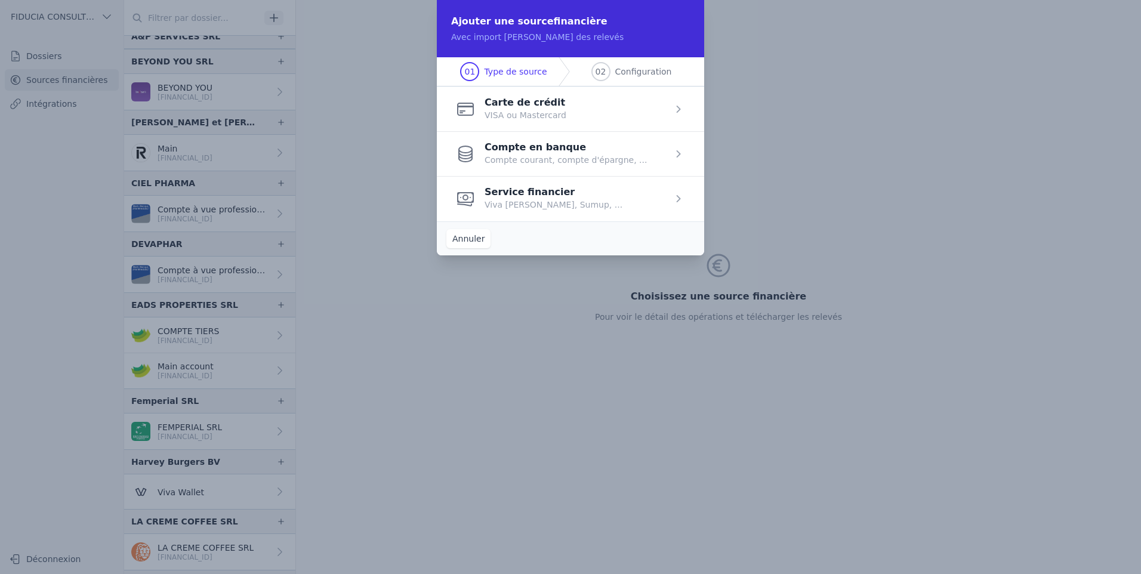
drag, startPoint x: 512, startPoint y: 23, endPoint x: 520, endPoint y: 23, distance: 7.8
click at [520, 23] on h2 "Ajouter une source financière" at bounding box center [570, 21] width 239 height 14
drag, startPoint x: 520, startPoint y: 23, endPoint x: 447, endPoint y: 21, distance: 72.9
click at [442, 19] on div "Ajouter une source financière Avec import manuel des relevés" at bounding box center [570, 28] width 267 height 57
click at [634, 69] on span "Configuration" at bounding box center [643, 72] width 57 height 12
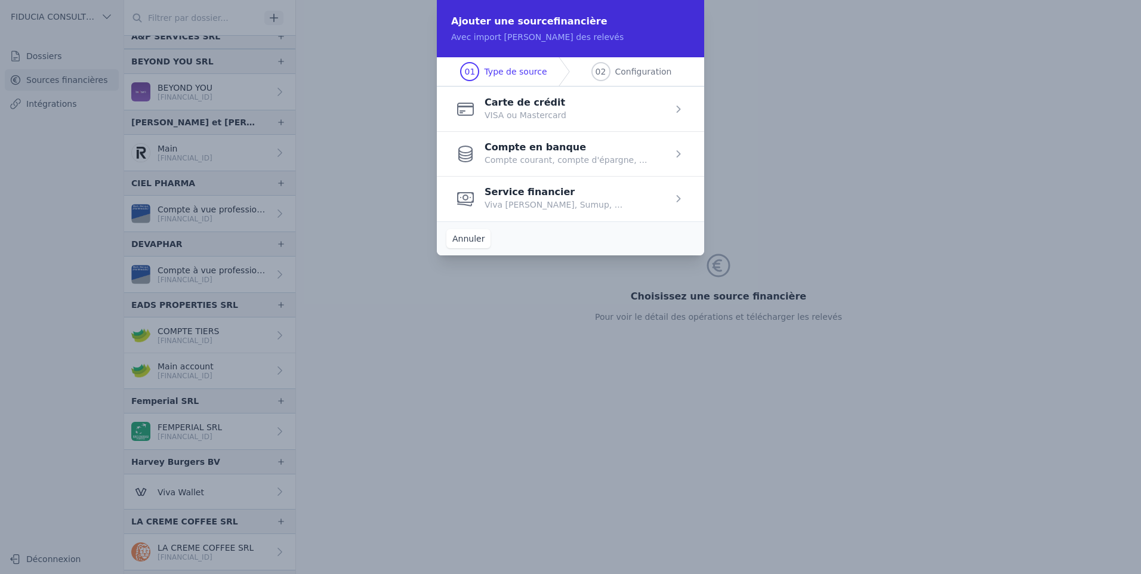
drag, startPoint x: 634, startPoint y: 69, endPoint x: 517, endPoint y: 67, distance: 117.0
click at [517, 67] on span "Type de source" at bounding box center [515, 72] width 63 height 12
click at [581, 154] on span "button" at bounding box center [570, 153] width 267 height 45
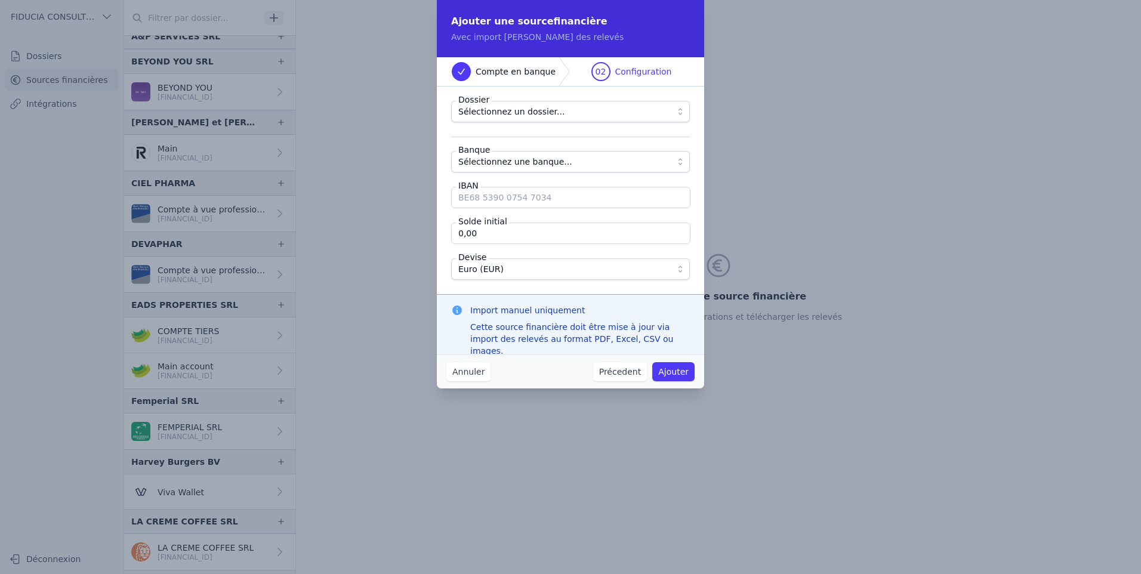
click at [556, 165] on span "Sélectionnez une banque..." at bounding box center [515, 162] width 114 height 14
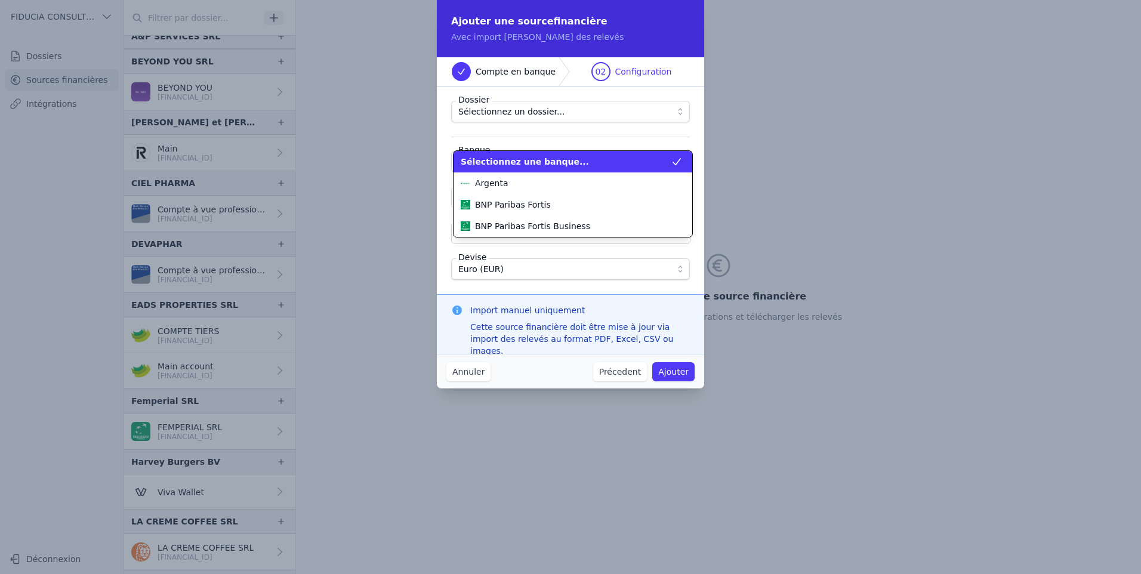
click at [556, 165] on span "Sélectionnez une banque..." at bounding box center [525, 162] width 128 height 12
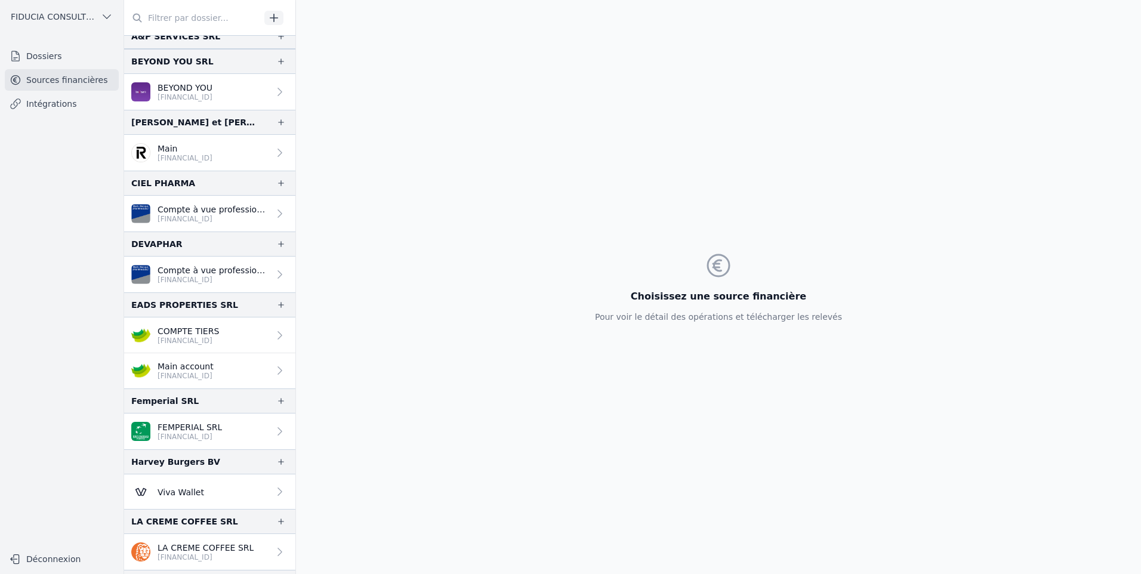
click at [76, 50] on link "Dossiers" at bounding box center [62, 55] width 114 height 21
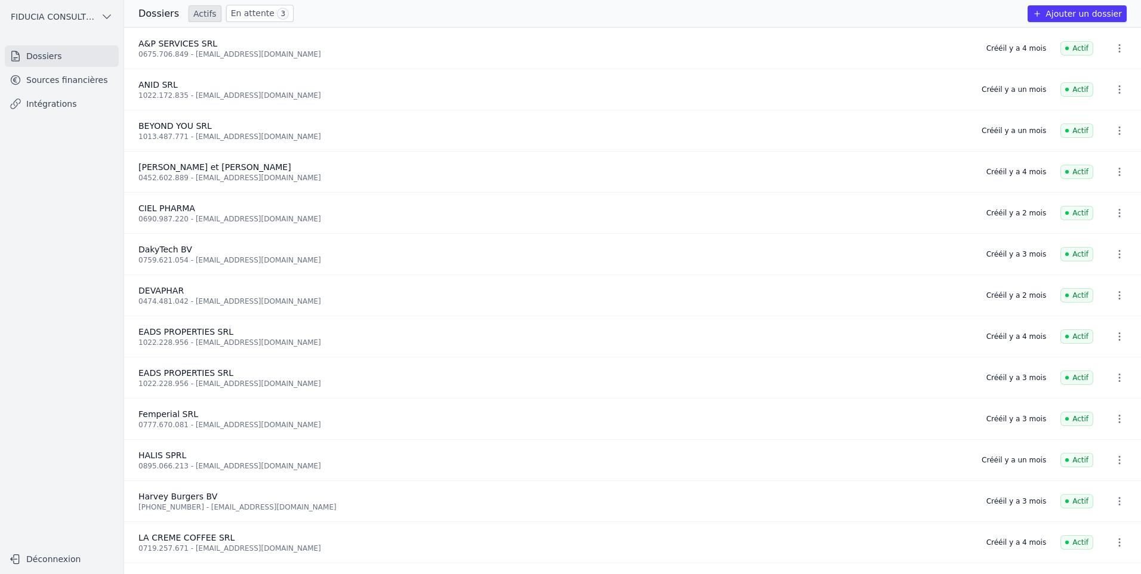
scroll to position [60, 0]
